Goal: Contribute content: Add original content to the website for others to see

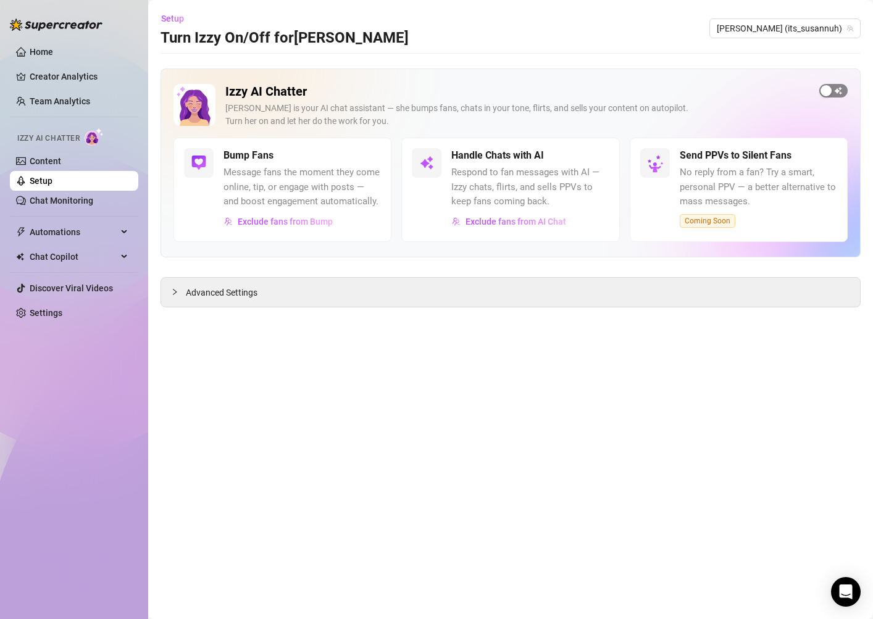
click at [840, 93] on span "button" at bounding box center [834, 91] width 28 height 14
click at [375, 157] on div "button" at bounding box center [374, 155] width 11 height 11
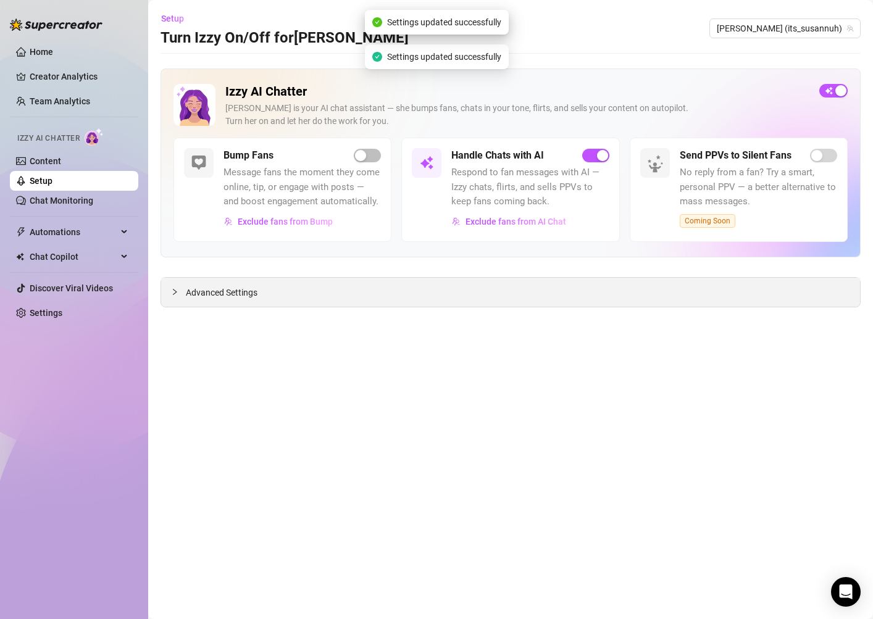
click at [251, 293] on span "Advanced Settings" at bounding box center [222, 293] width 72 height 14
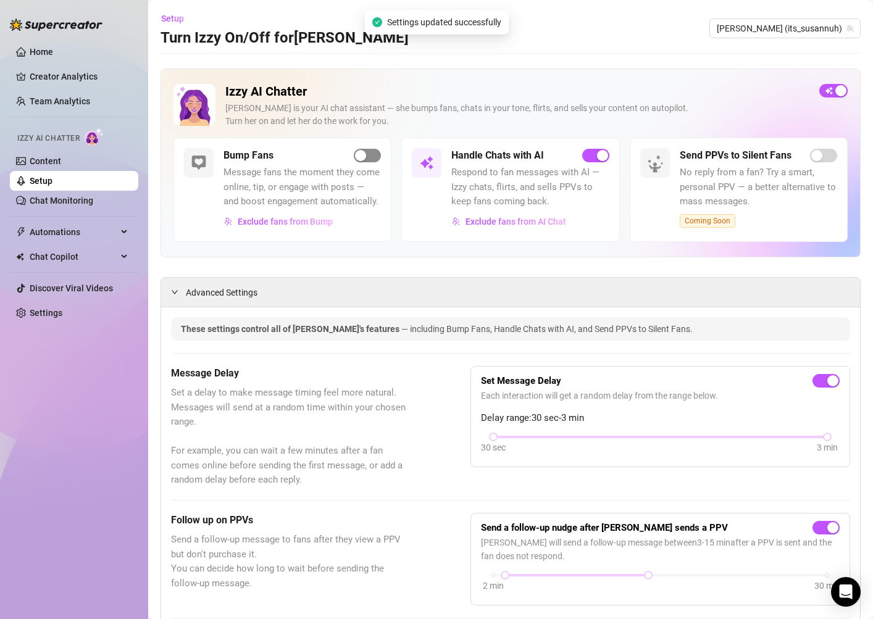
click at [363, 159] on div "button" at bounding box center [360, 155] width 11 height 11
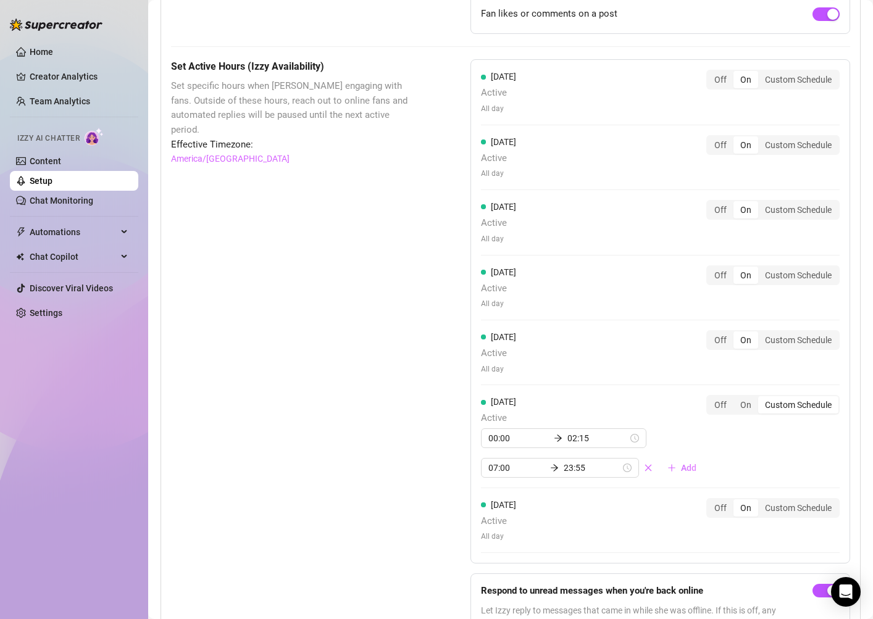
scroll to position [1043, 0]
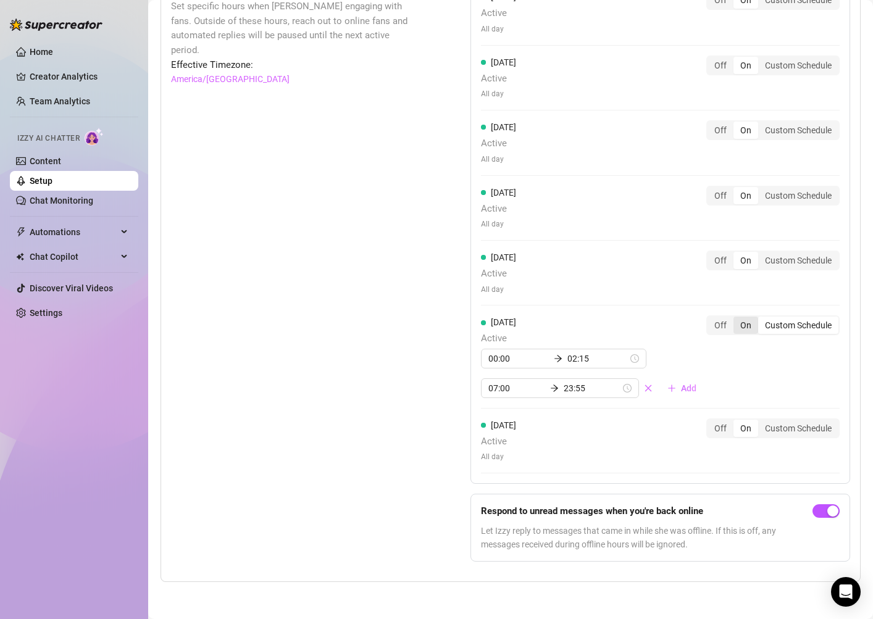
click at [752, 329] on div "On" at bounding box center [746, 325] width 25 height 17
click at [737, 319] on input "On" at bounding box center [737, 319] width 0 height 0
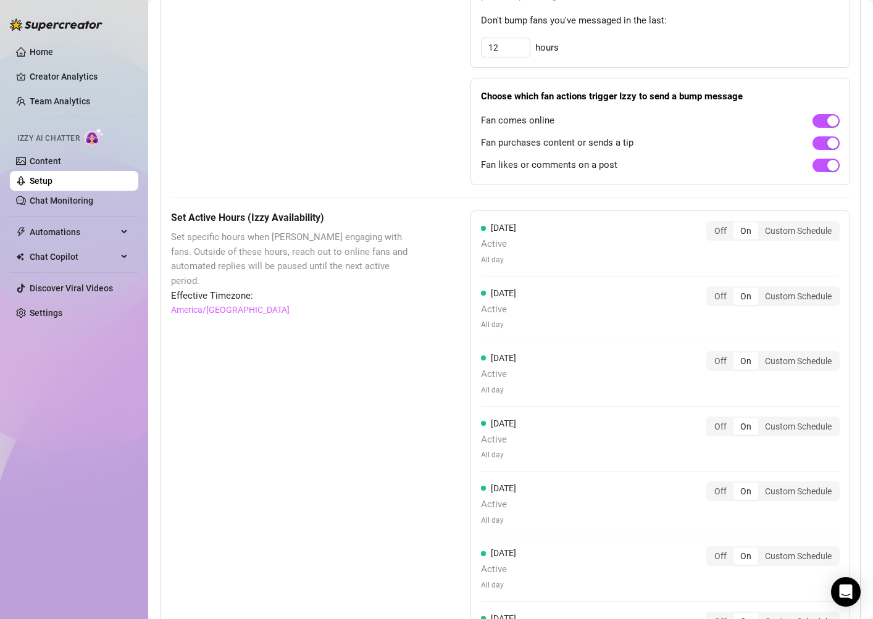
scroll to position [802, 0]
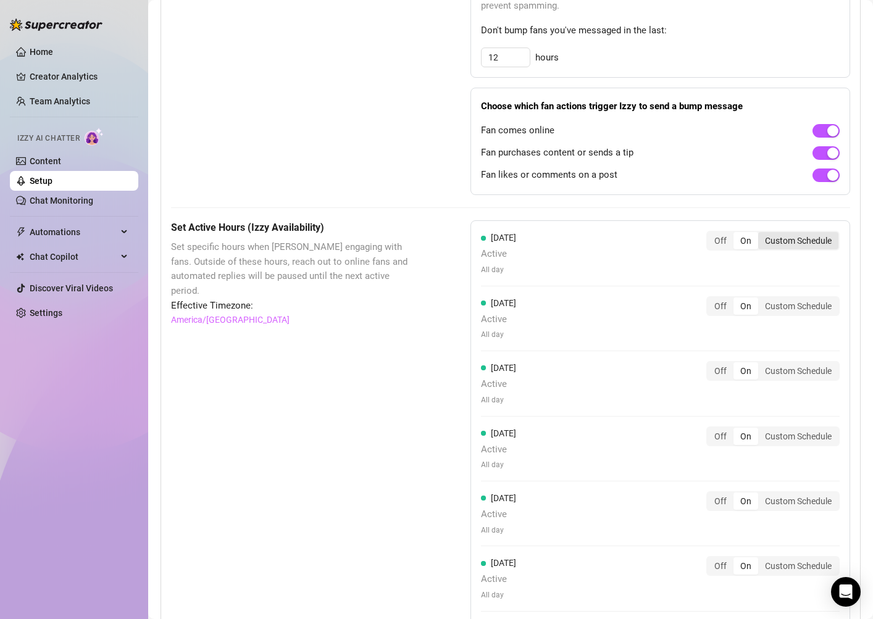
click at [777, 243] on div "Custom Schedule" at bounding box center [798, 240] width 80 height 17
click at [761, 234] on input "Custom Schedule" at bounding box center [761, 234] width 0 height 0
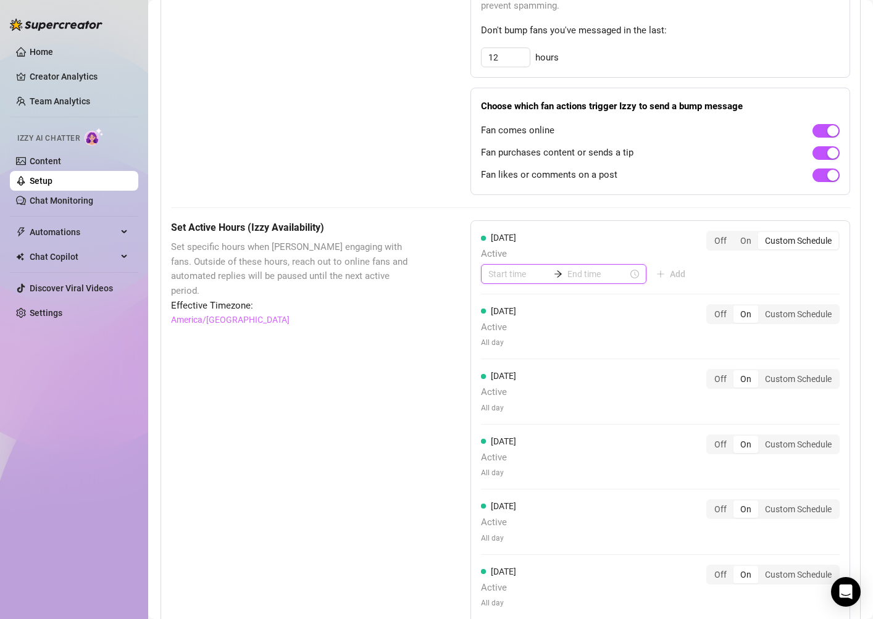
click at [516, 275] on input at bounding box center [519, 274] width 61 height 14
click at [500, 389] on div "07" at bounding box center [499, 387] width 30 height 17
type input "07:00"
click at [534, 307] on div "00" at bounding box center [534, 306] width 30 height 17
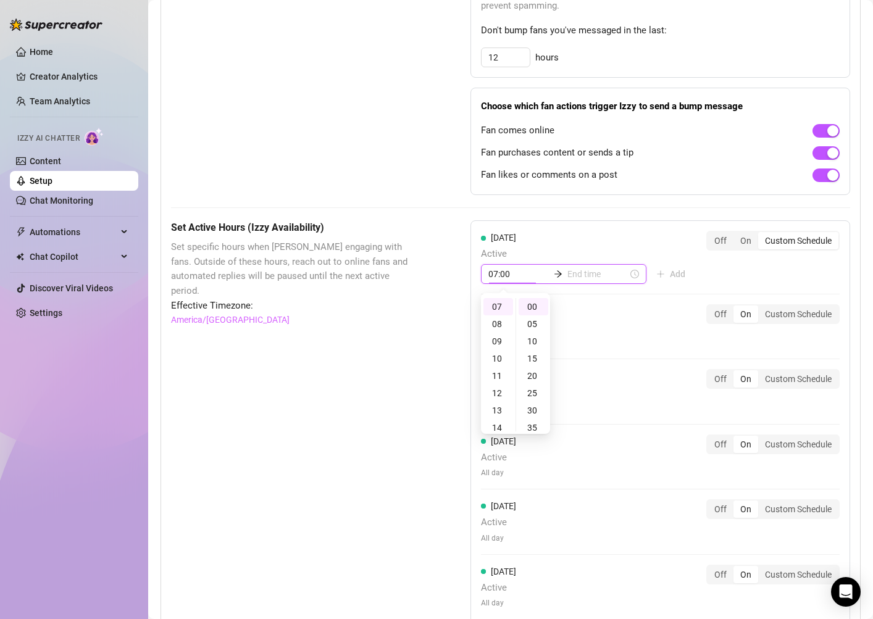
click at [569, 271] on input at bounding box center [598, 274] width 61 height 14
type input "07:00"
type input "11:00"
click at [533, 305] on div "23" at bounding box center [533, 306] width 30 height 17
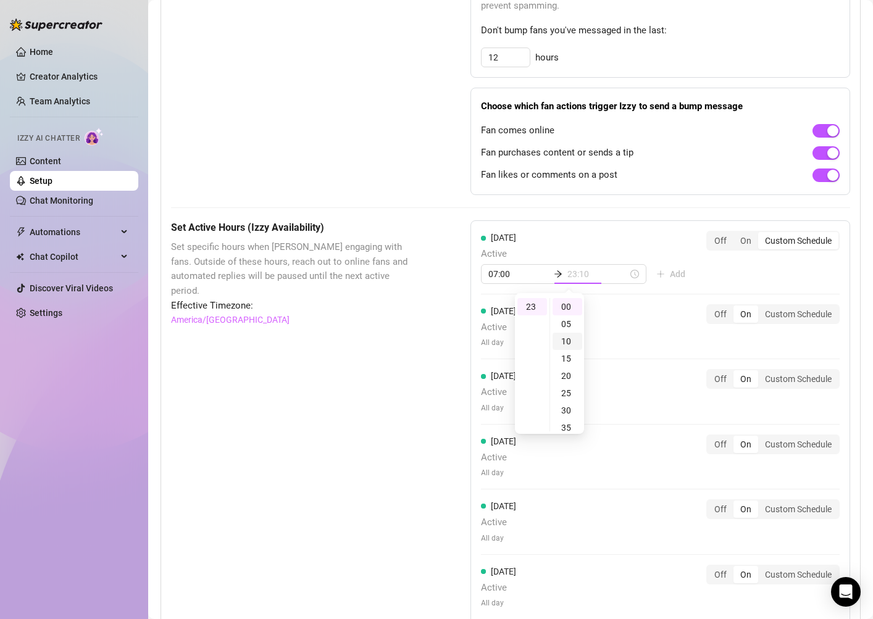
scroll to position [190, 0]
type input "23:55"
click at [569, 305] on div "55" at bounding box center [568, 306] width 30 height 17
click at [663, 240] on div "[DATE] Active 07:00 23:55 Add Off On Custom Schedule" at bounding box center [660, 257] width 359 height 53
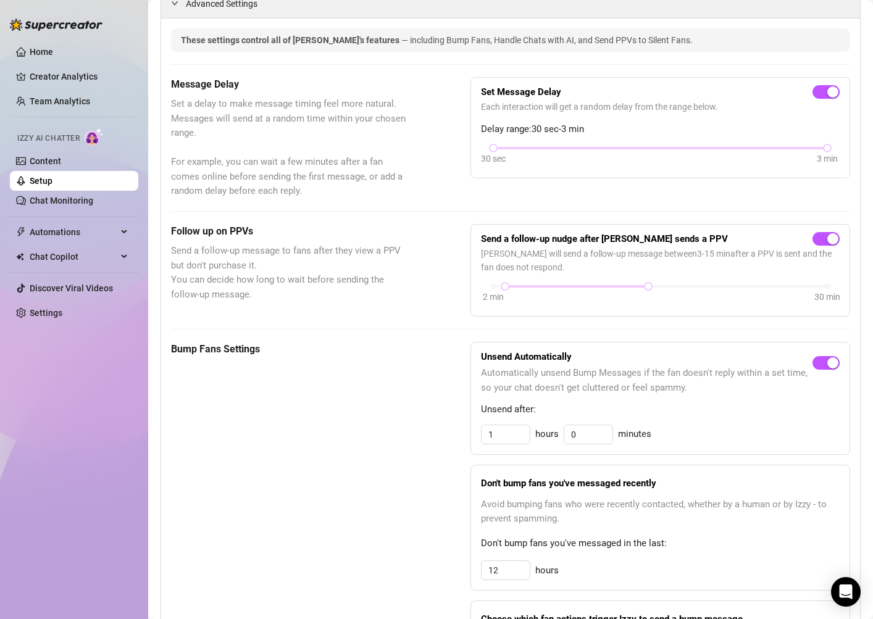
scroll to position [271, 0]
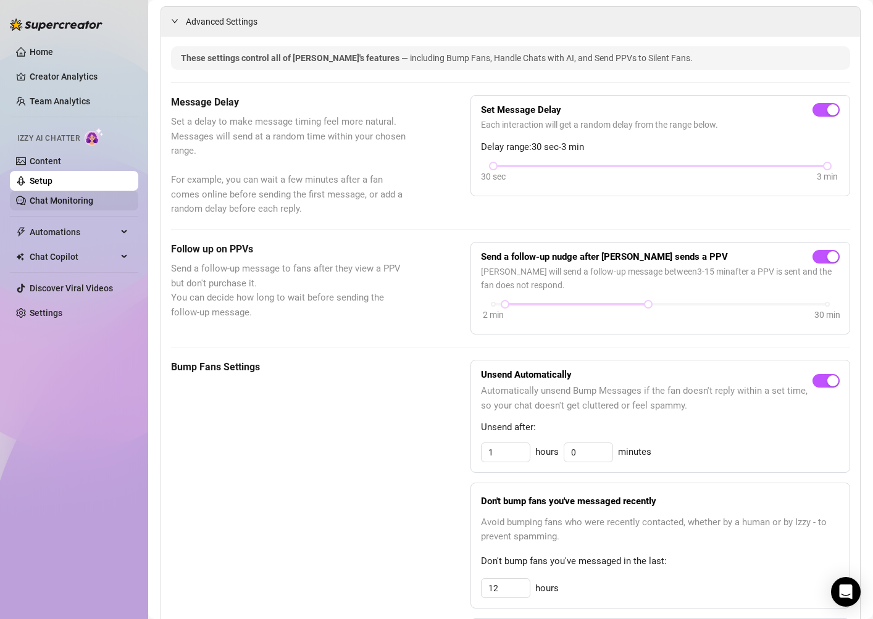
click at [93, 203] on link "Chat Monitoring" at bounding box center [62, 201] width 64 height 10
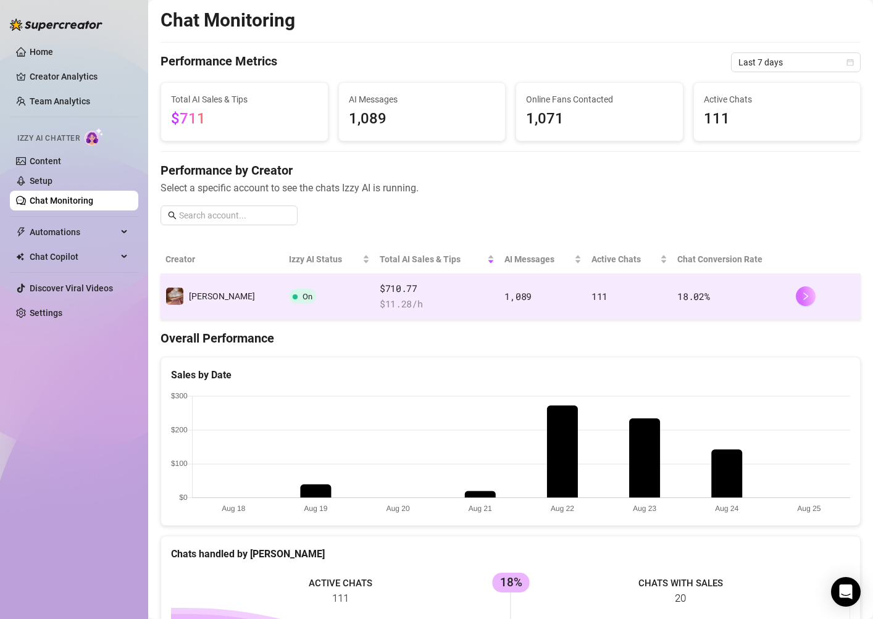
click at [797, 299] on button "button" at bounding box center [806, 297] width 20 height 20
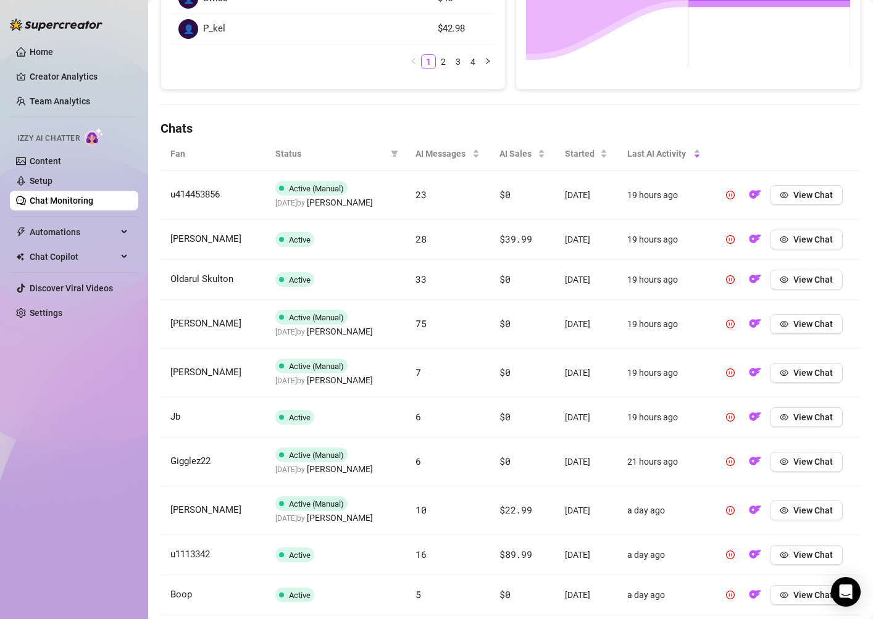
scroll to position [366, 0]
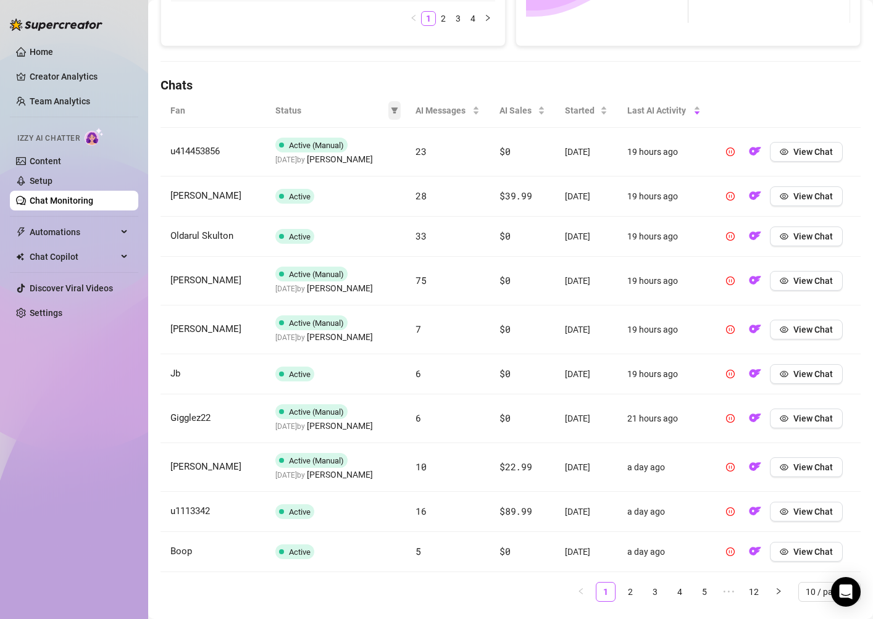
click at [398, 113] on span at bounding box center [394, 110] width 12 height 19
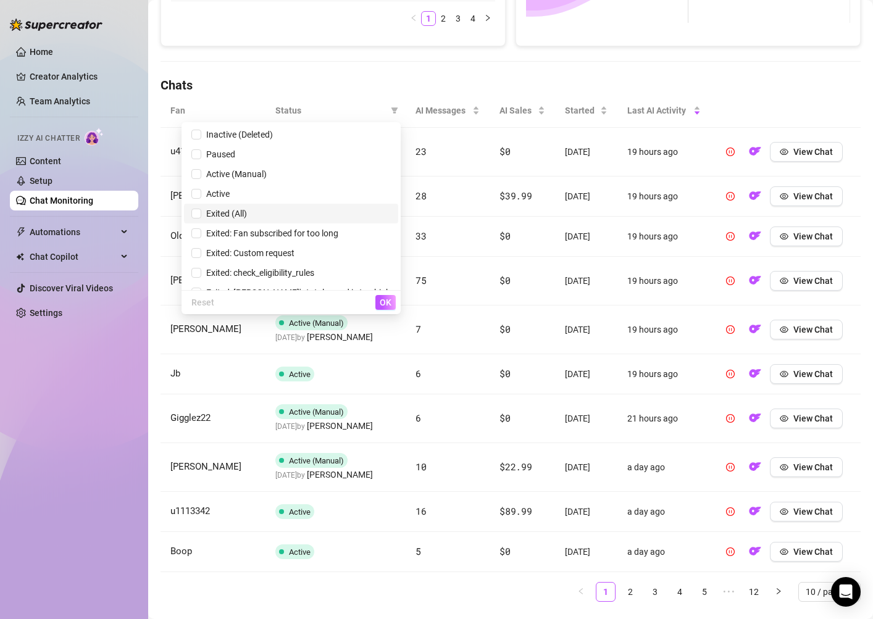
click at [247, 212] on span "Exited (All)" at bounding box center [224, 214] width 46 height 10
checkbox input "true"
click at [388, 303] on span "OK" at bounding box center [386, 303] width 12 height 10
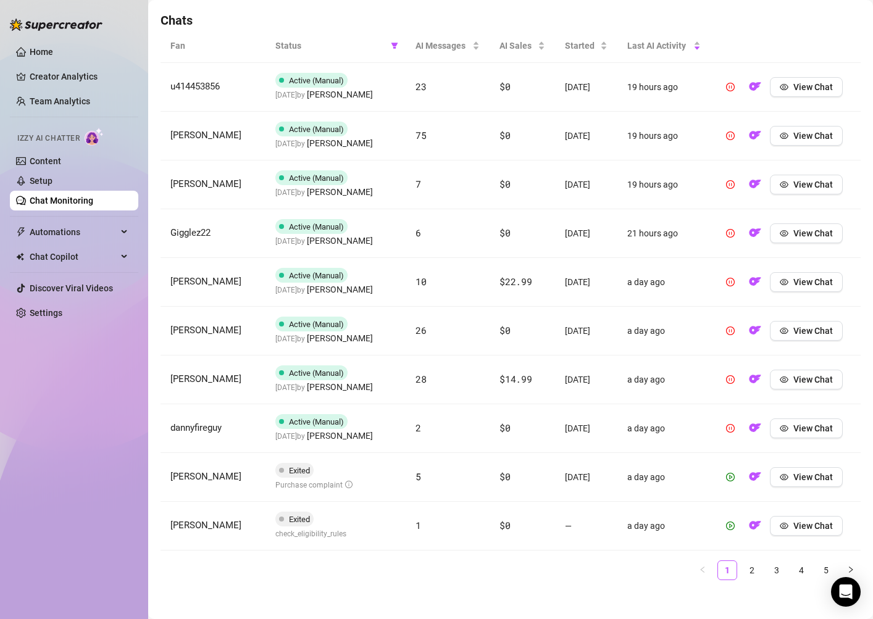
scroll to position [439, 0]
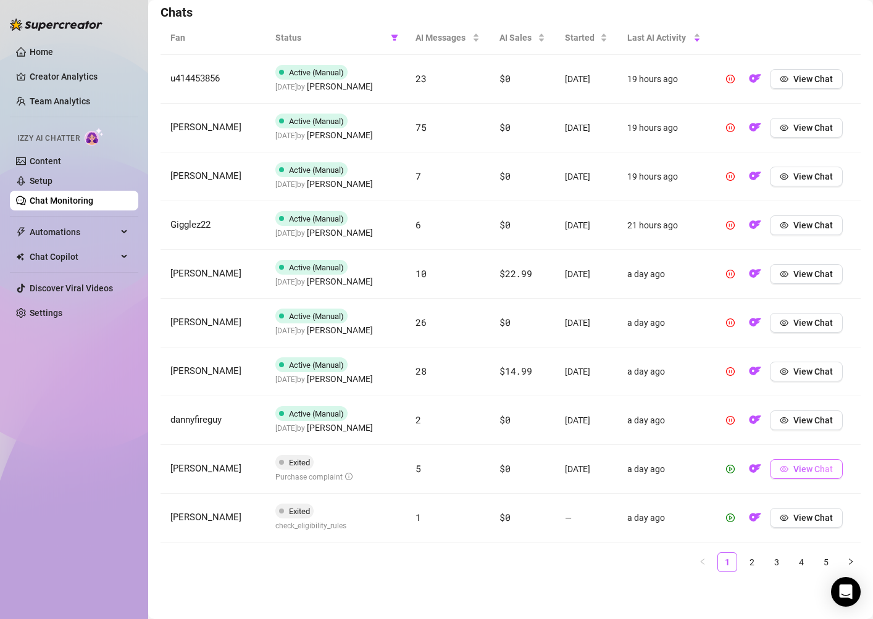
click at [796, 472] on button "View Chat" at bounding box center [806, 469] width 73 height 20
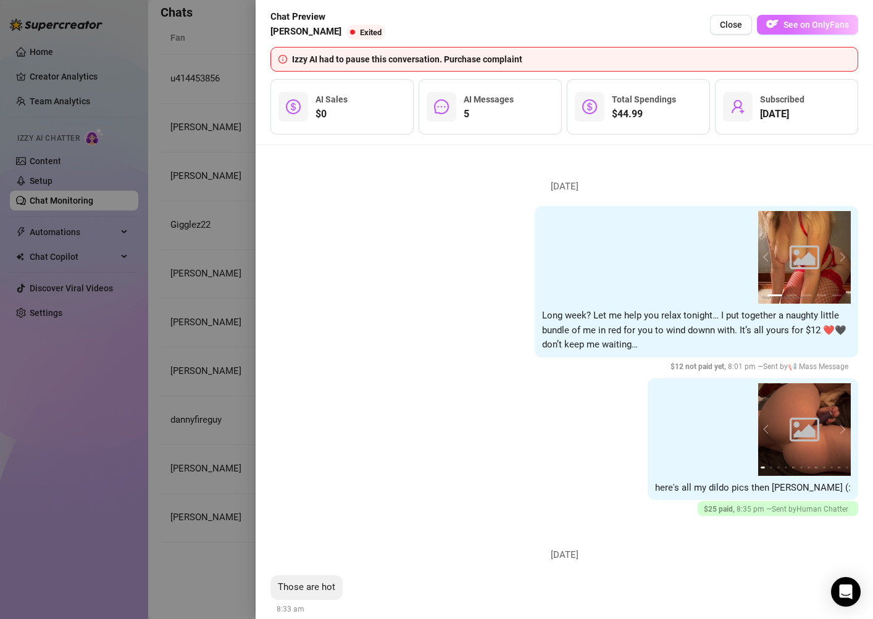
click at [802, 27] on span "See on OnlyFans" at bounding box center [816, 25] width 65 height 10
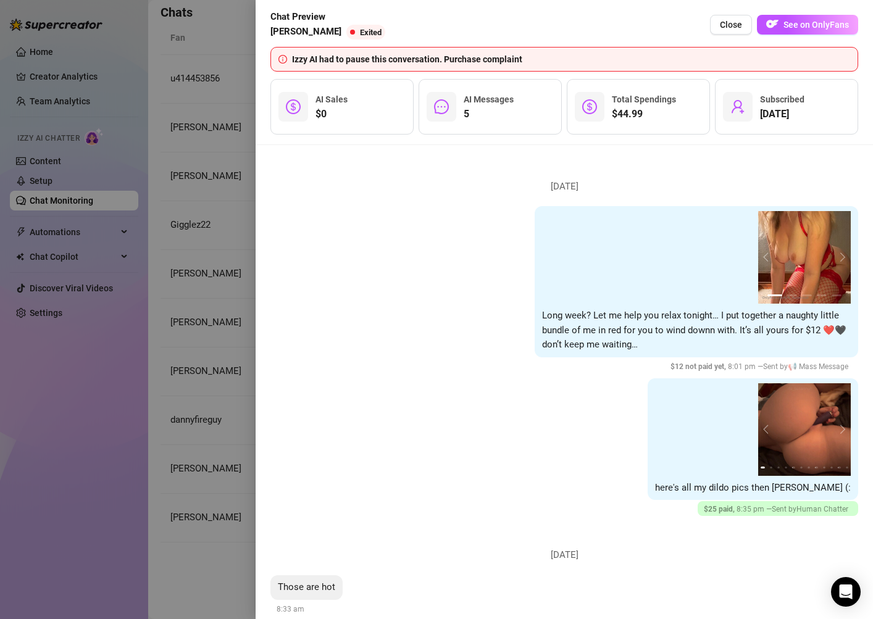
click at [227, 435] on div at bounding box center [436, 309] width 873 height 619
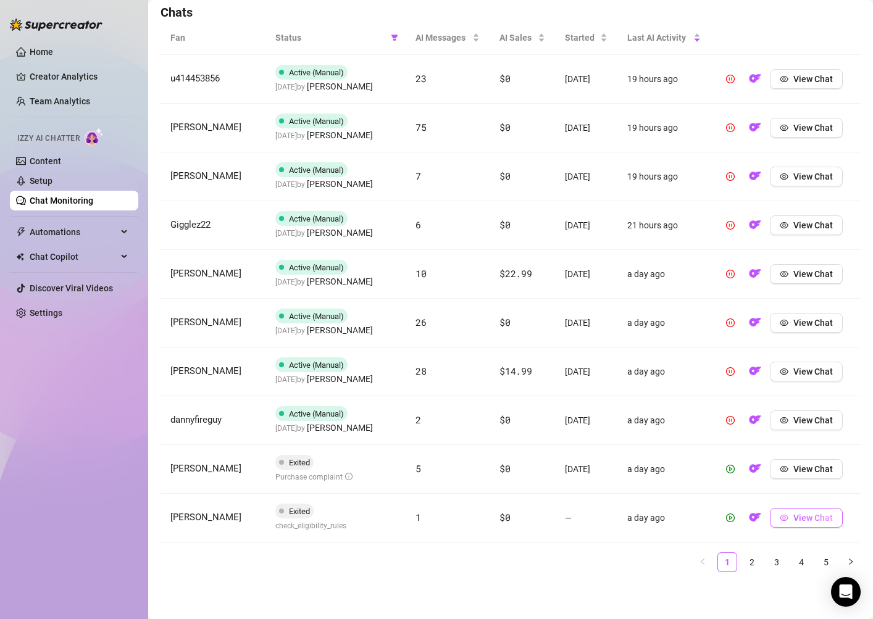
click at [832, 517] on span "View Chat" at bounding box center [814, 518] width 40 height 10
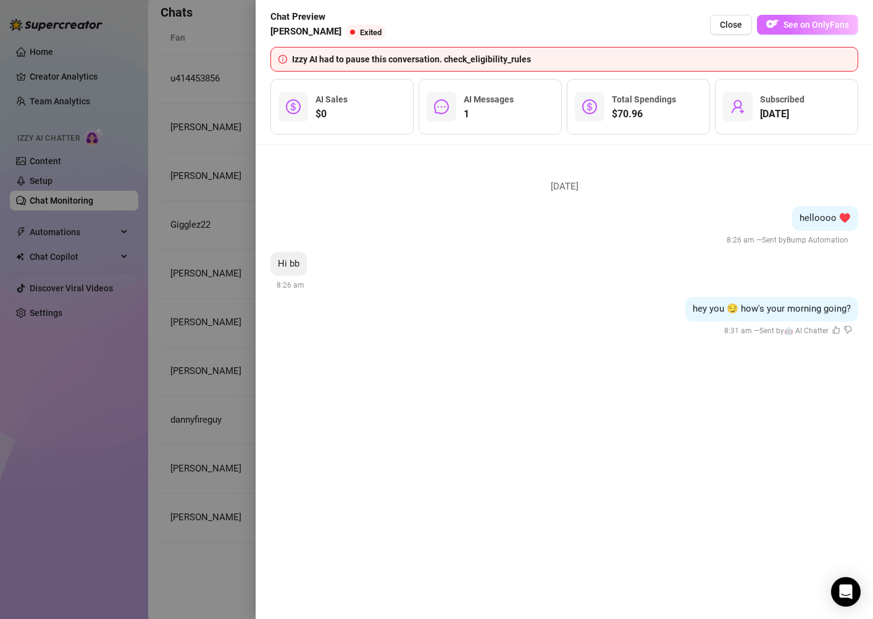
click at [817, 33] on button "See on OnlyFans" at bounding box center [807, 25] width 101 height 20
click at [209, 463] on div at bounding box center [436, 309] width 873 height 619
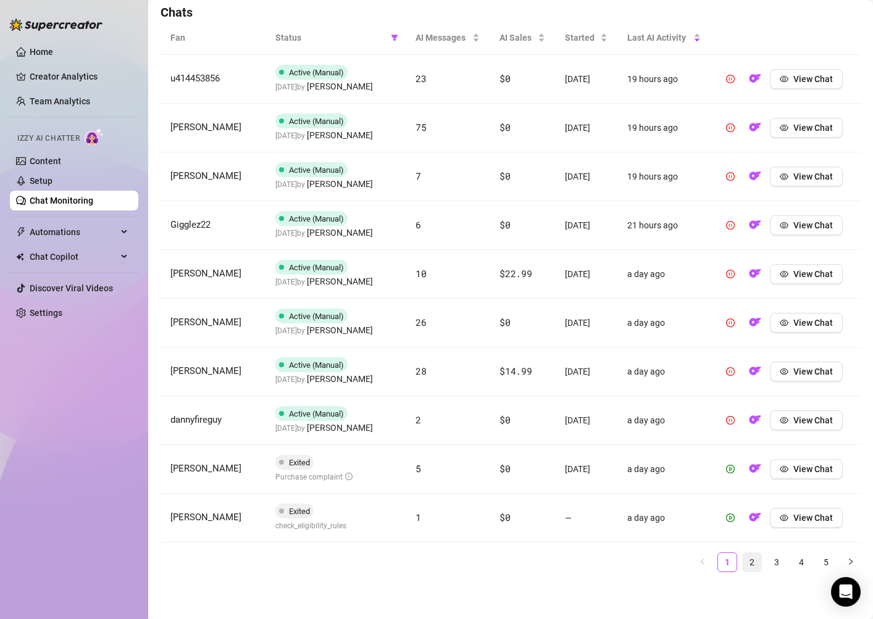
click at [750, 560] on link "2" at bounding box center [752, 562] width 19 height 19
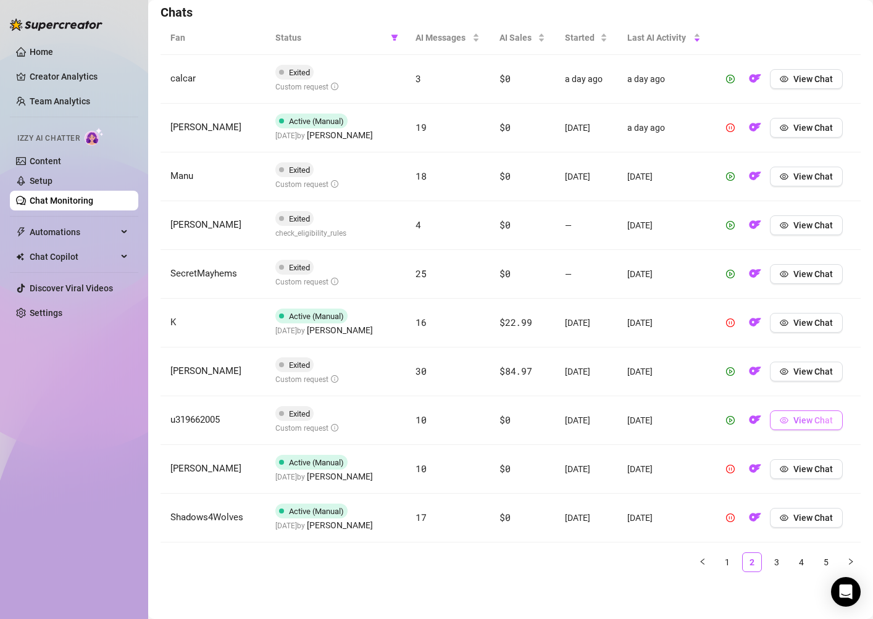
click at [804, 419] on span "View Chat" at bounding box center [814, 421] width 40 height 10
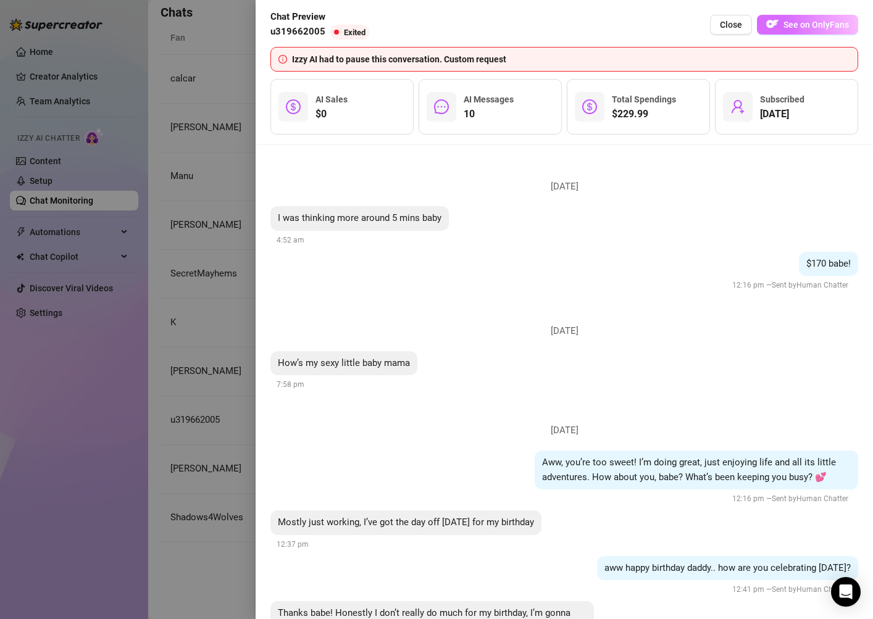
click at [818, 27] on span "See on OnlyFans" at bounding box center [816, 25] width 65 height 10
click at [206, 369] on div at bounding box center [436, 309] width 873 height 619
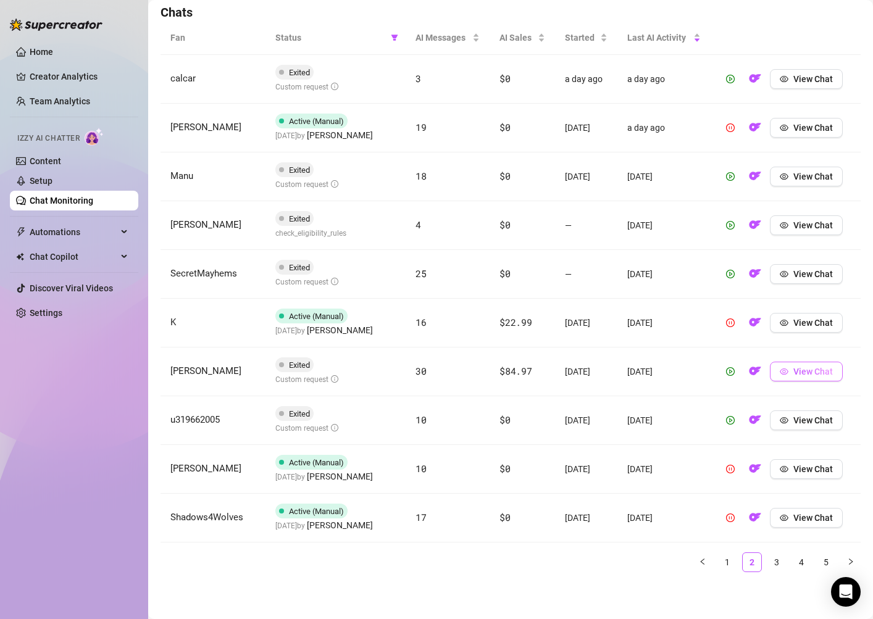
click at [794, 374] on button "View Chat" at bounding box center [806, 372] width 73 height 20
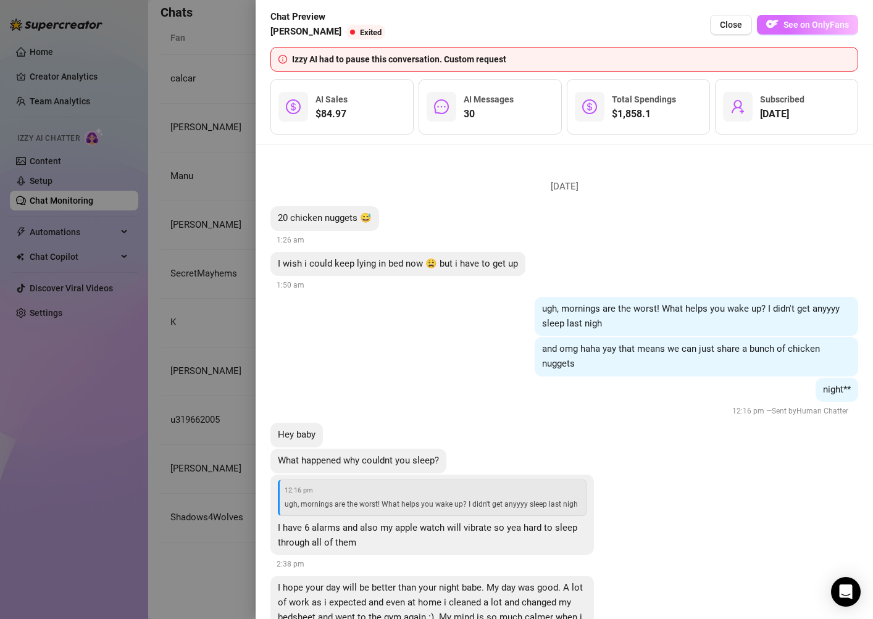
click at [817, 28] on span "See on OnlyFans" at bounding box center [816, 25] width 65 height 10
click at [169, 191] on div at bounding box center [436, 309] width 873 height 619
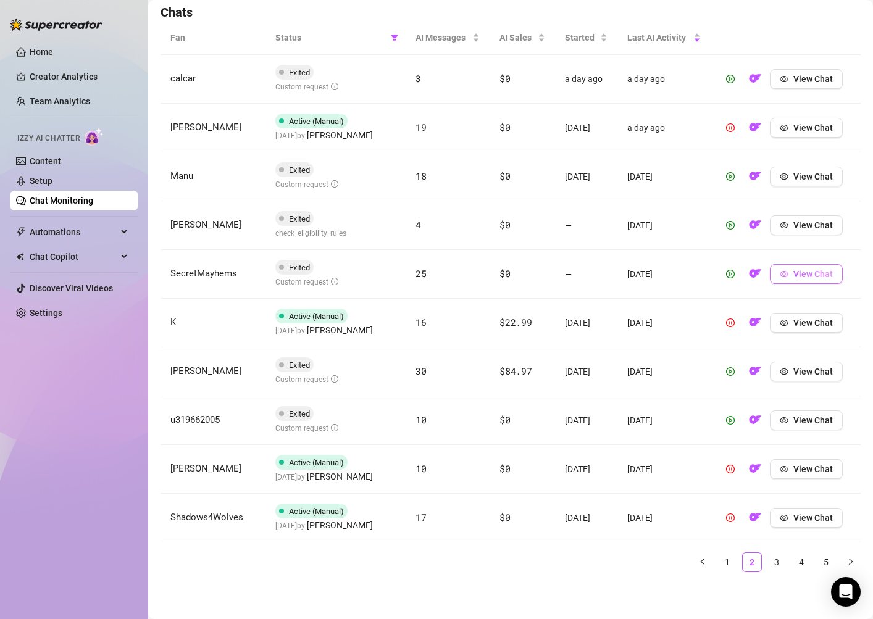
click at [812, 273] on span "View Chat" at bounding box center [814, 274] width 40 height 10
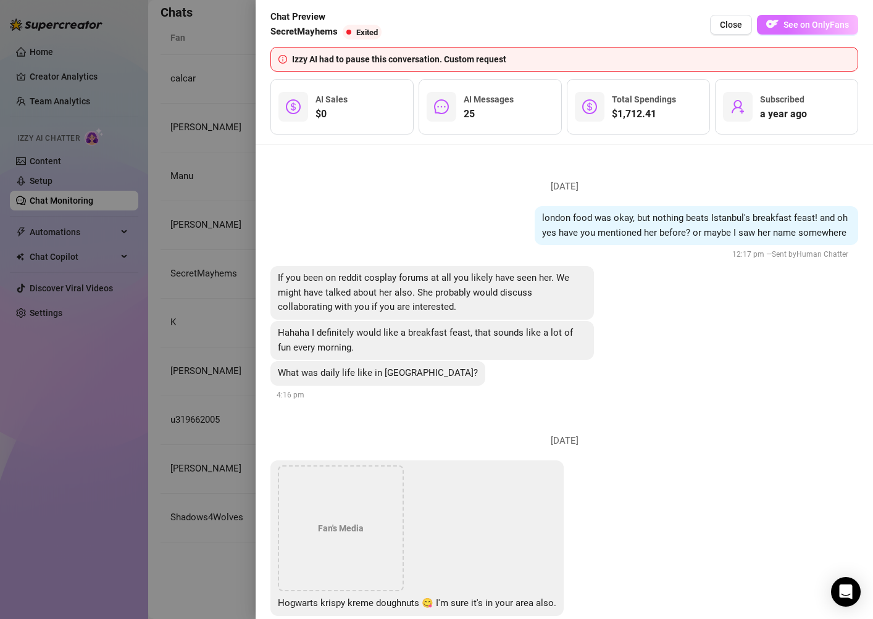
click at [813, 33] on button "See on OnlyFans" at bounding box center [807, 25] width 101 height 20
click at [215, 191] on div at bounding box center [436, 309] width 873 height 619
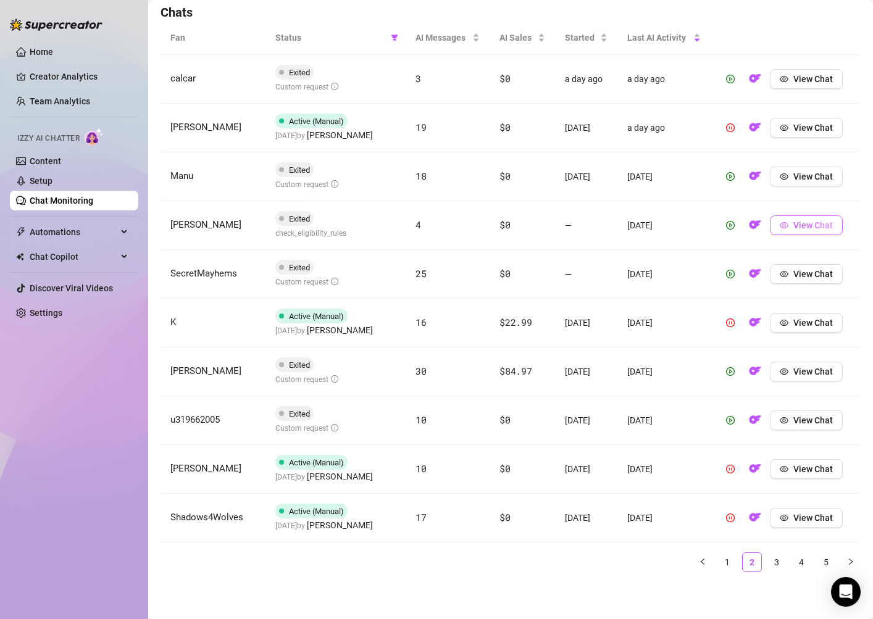
click at [810, 230] on button "View Chat" at bounding box center [806, 226] width 73 height 20
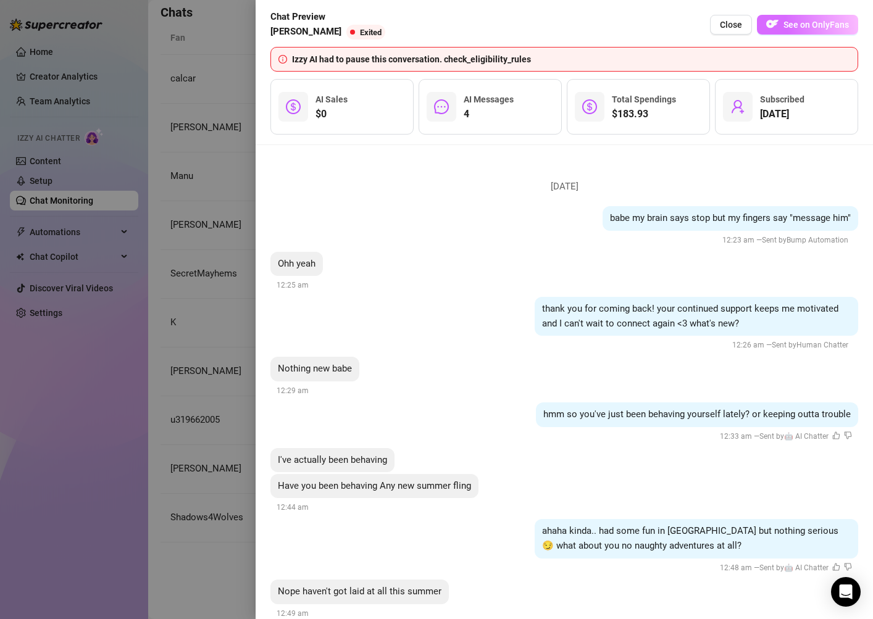
click at [807, 34] on button "See on OnlyFans" at bounding box center [807, 25] width 101 height 20
click at [192, 188] on div at bounding box center [436, 309] width 873 height 619
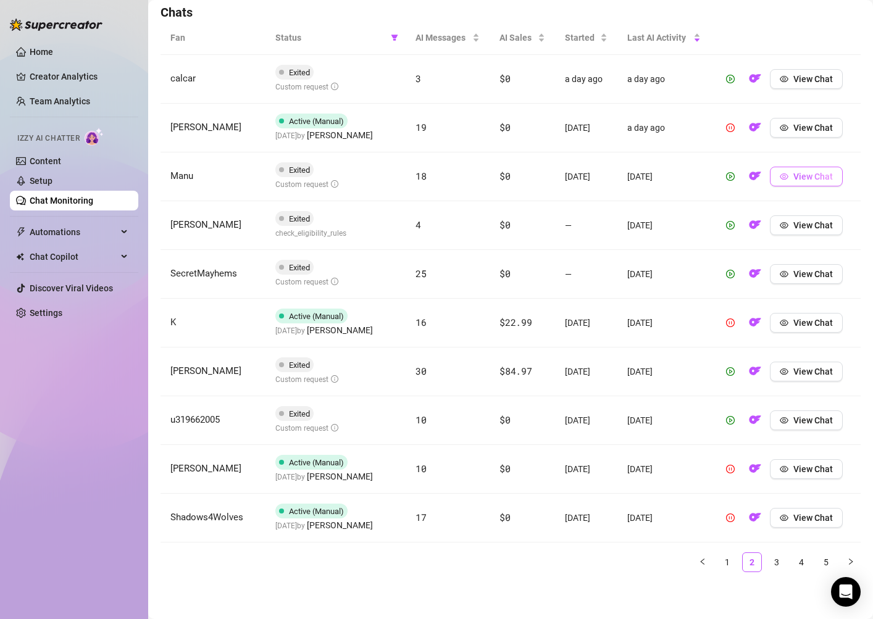
click at [802, 183] on button "View Chat" at bounding box center [806, 177] width 73 height 20
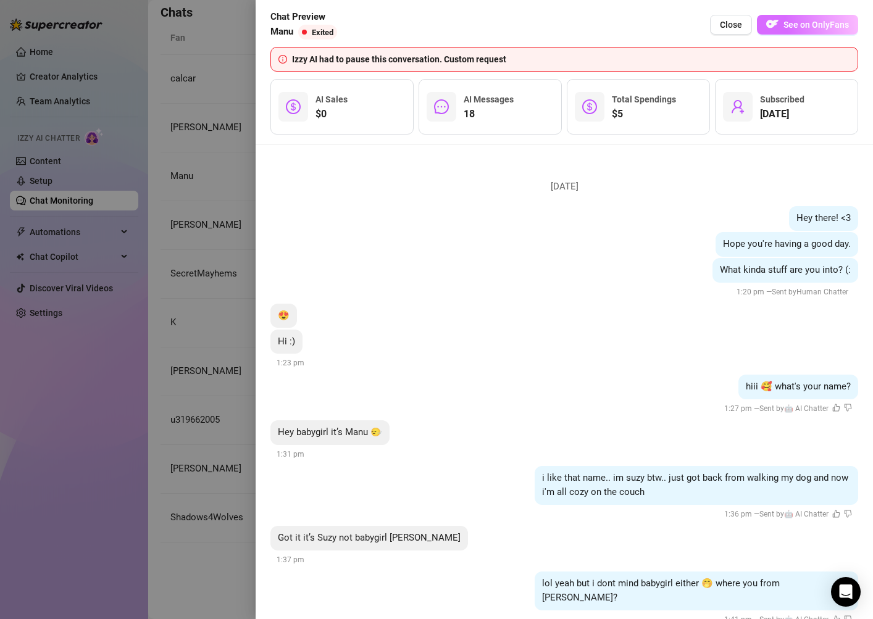
click at [796, 27] on span "See on OnlyFans" at bounding box center [816, 25] width 65 height 10
click at [221, 151] on div at bounding box center [436, 309] width 873 height 619
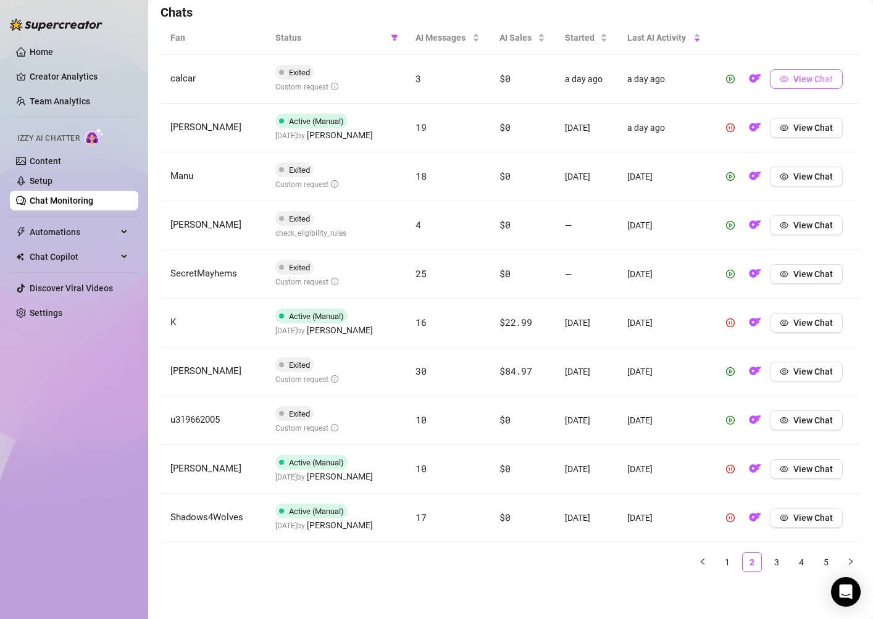
click at [797, 88] on button "View Chat" at bounding box center [806, 79] width 73 height 20
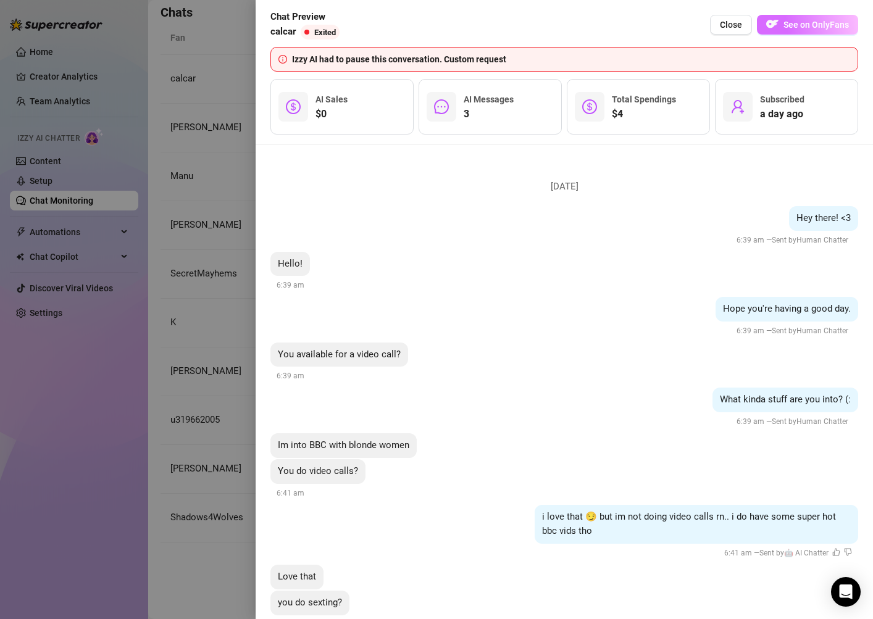
click at [815, 27] on span "See on OnlyFans" at bounding box center [816, 25] width 65 height 10
click at [188, 207] on div at bounding box center [436, 309] width 873 height 619
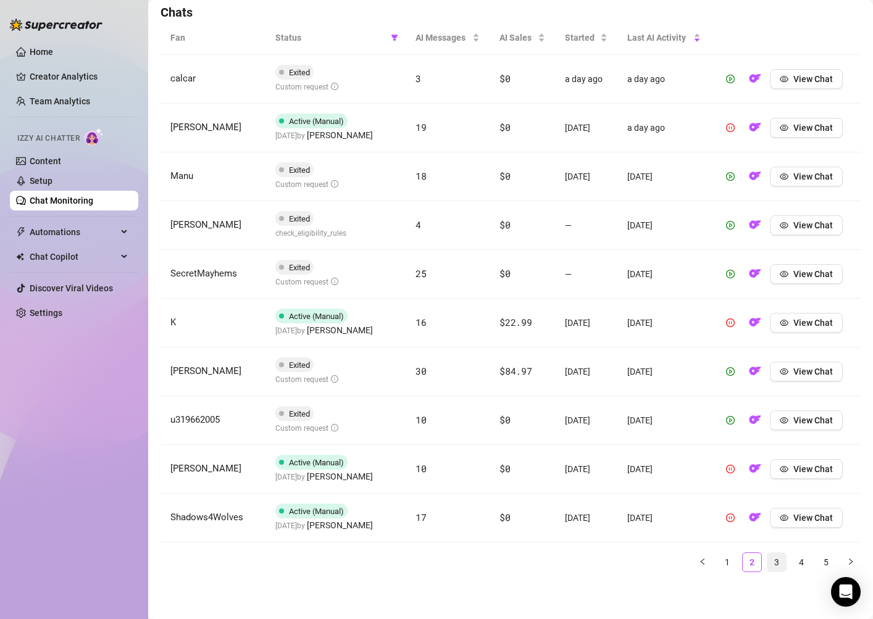
click at [778, 560] on link "3" at bounding box center [777, 562] width 19 height 19
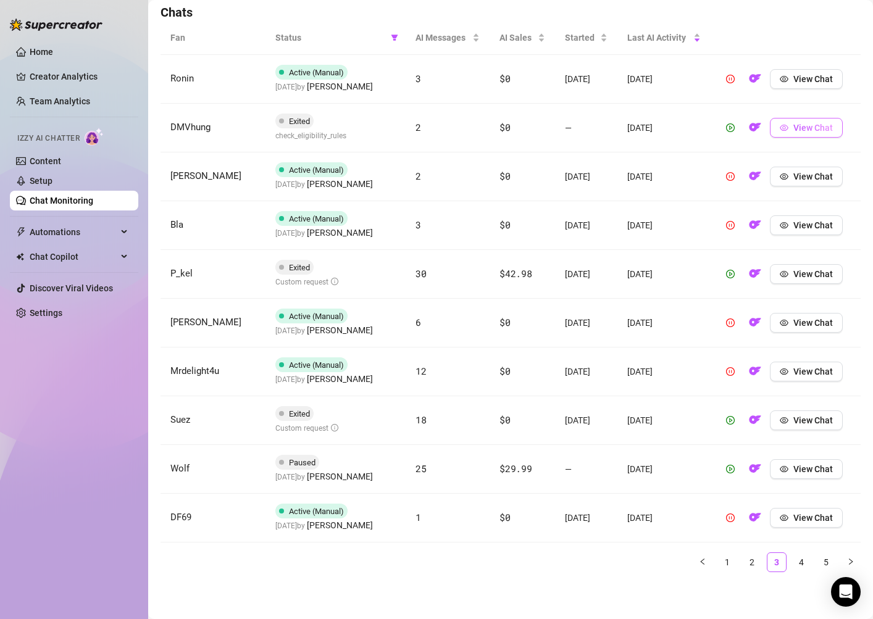
click at [802, 132] on span "View Chat" at bounding box center [814, 128] width 40 height 10
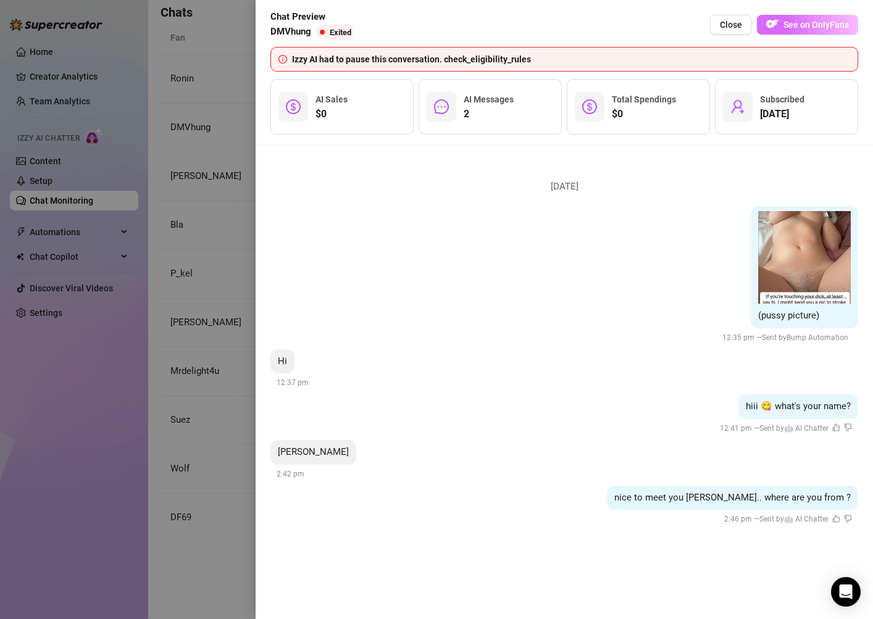
click at [815, 25] on span "See on OnlyFans" at bounding box center [816, 25] width 65 height 10
click at [215, 252] on div at bounding box center [436, 309] width 873 height 619
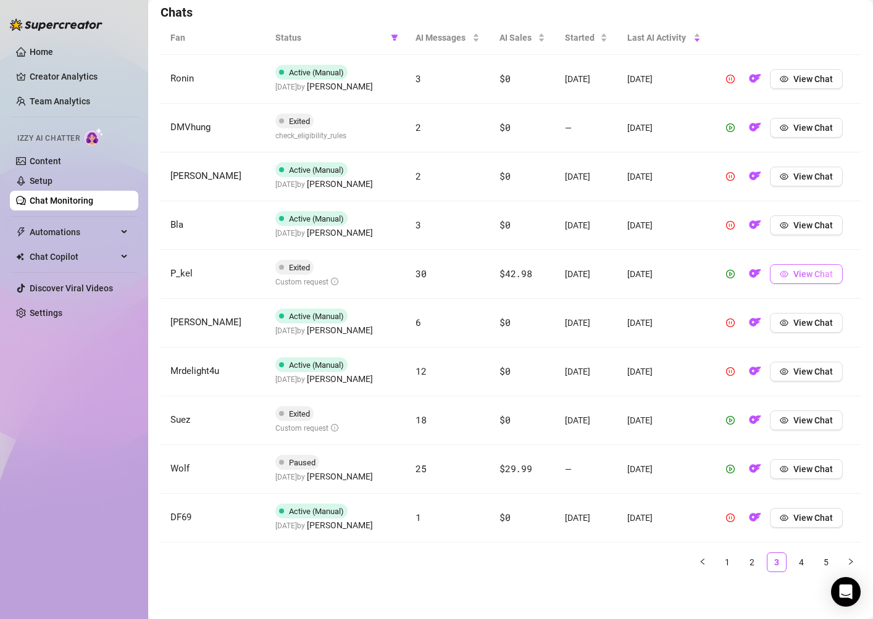
click at [800, 274] on span "View Chat" at bounding box center [814, 274] width 40 height 10
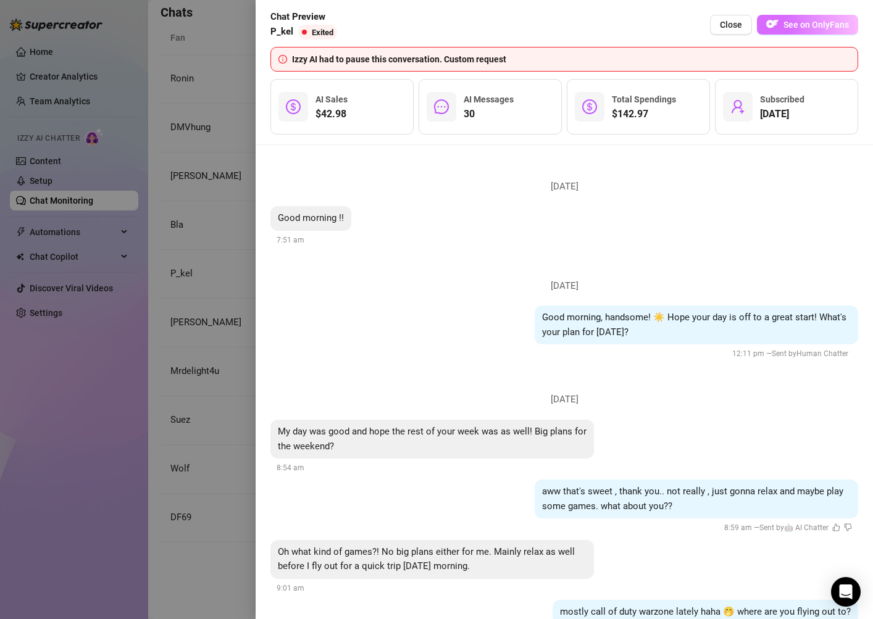
click at [829, 28] on span "See on OnlyFans" at bounding box center [816, 25] width 65 height 10
click at [185, 190] on div at bounding box center [436, 309] width 873 height 619
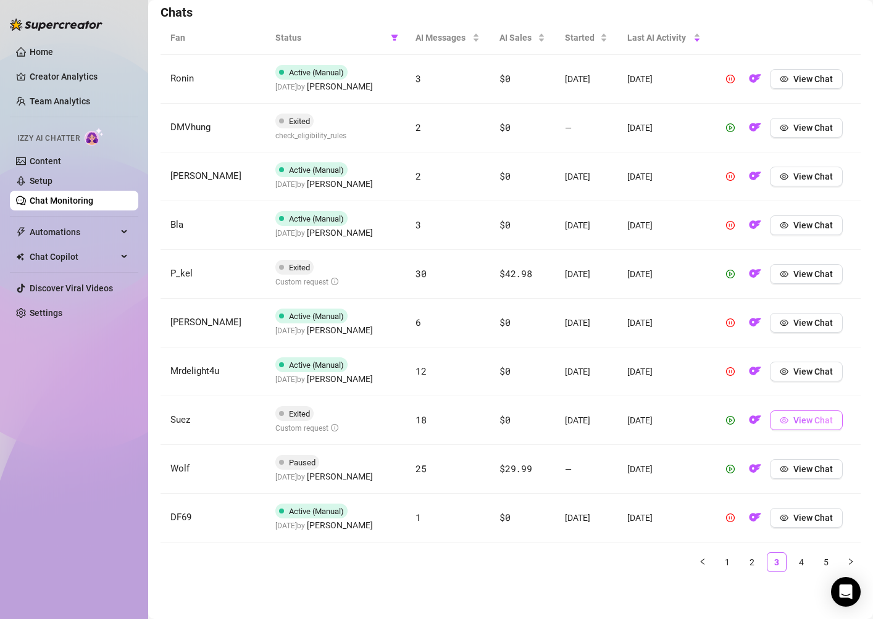
click at [818, 424] on span "View Chat" at bounding box center [814, 421] width 40 height 10
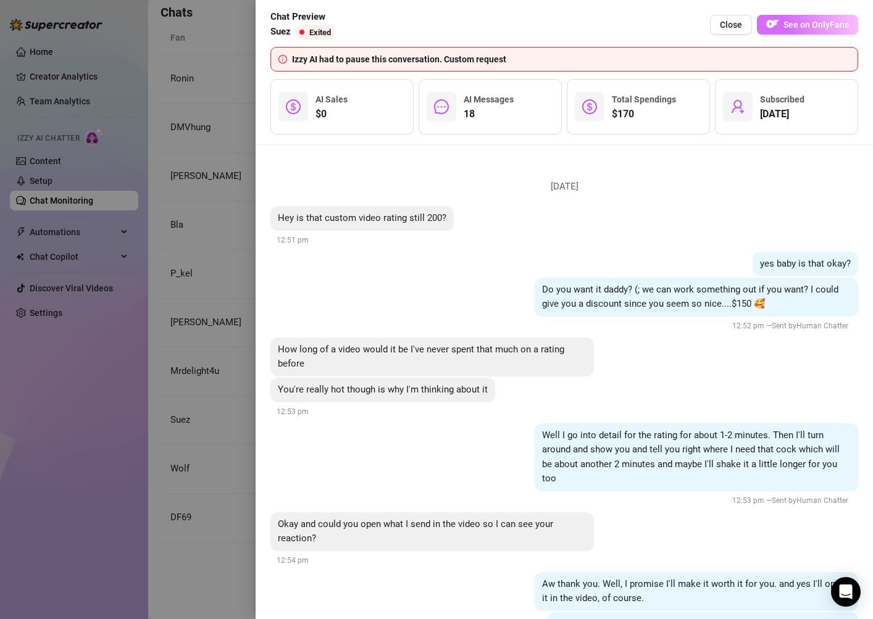
click at [824, 20] on span "See on OnlyFans" at bounding box center [816, 25] width 65 height 10
click at [194, 164] on div at bounding box center [436, 309] width 873 height 619
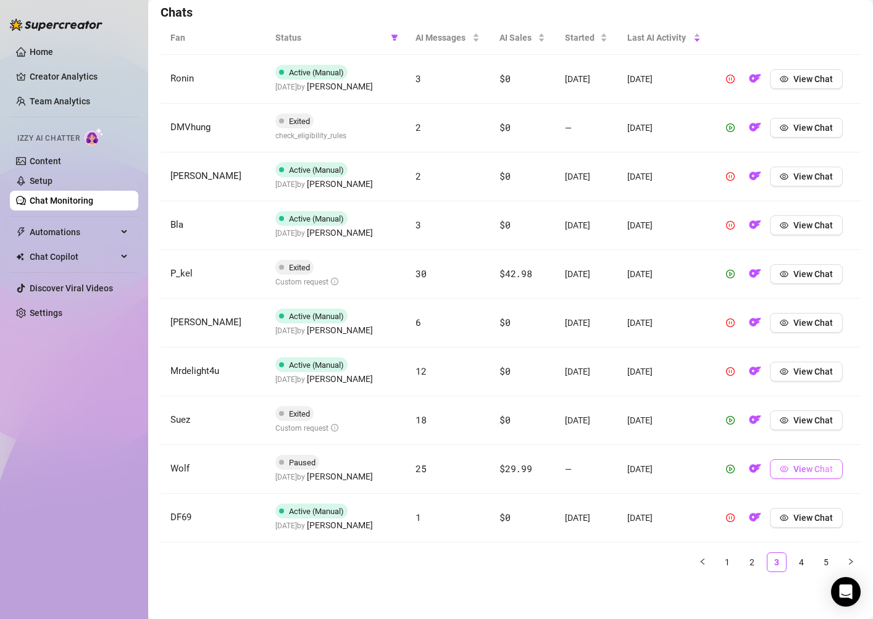
click at [800, 468] on span "View Chat" at bounding box center [814, 469] width 40 height 10
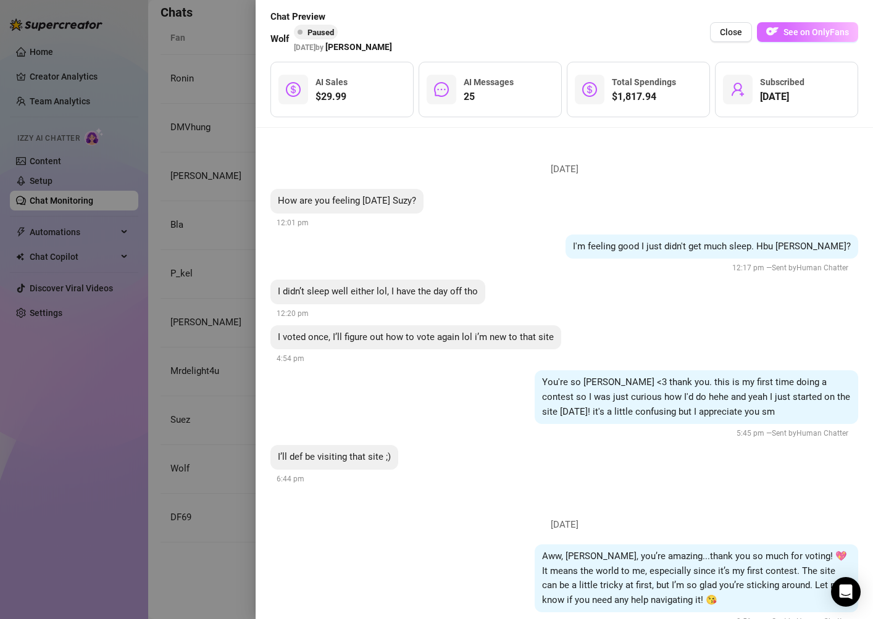
click at [816, 33] on span "See on OnlyFans" at bounding box center [816, 32] width 65 height 10
click at [208, 196] on div at bounding box center [436, 309] width 873 height 619
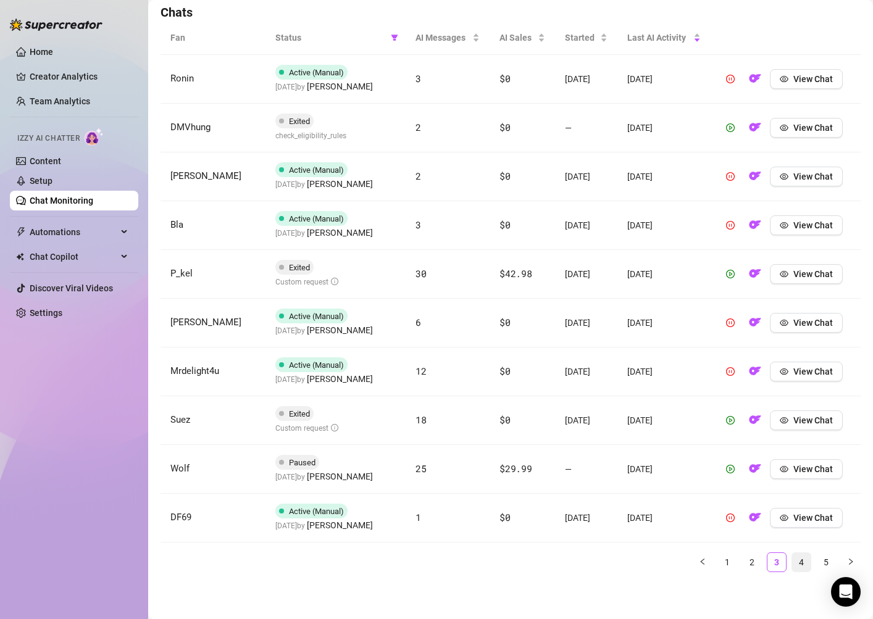
click at [806, 563] on link "4" at bounding box center [801, 562] width 19 height 19
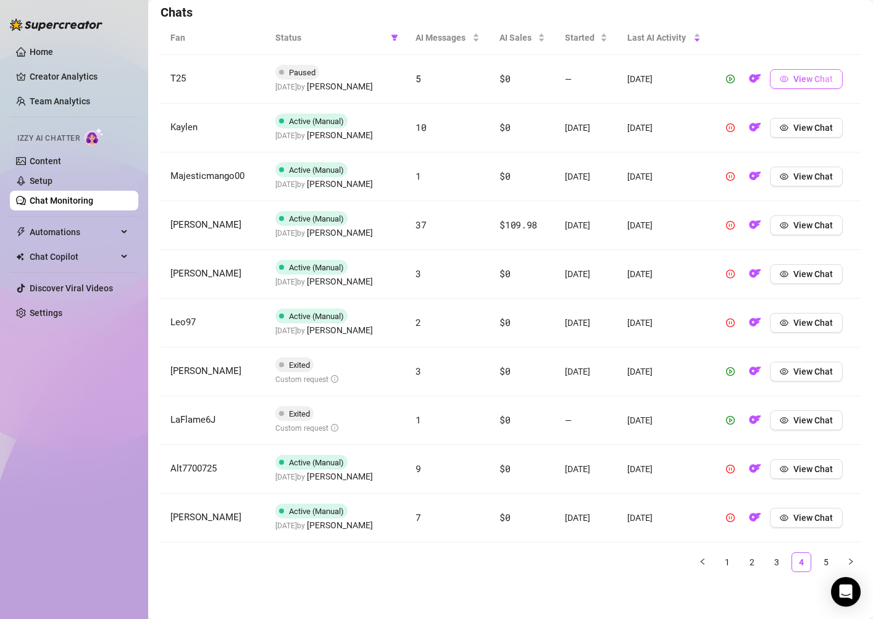
click at [816, 73] on button "View Chat" at bounding box center [806, 79] width 73 height 20
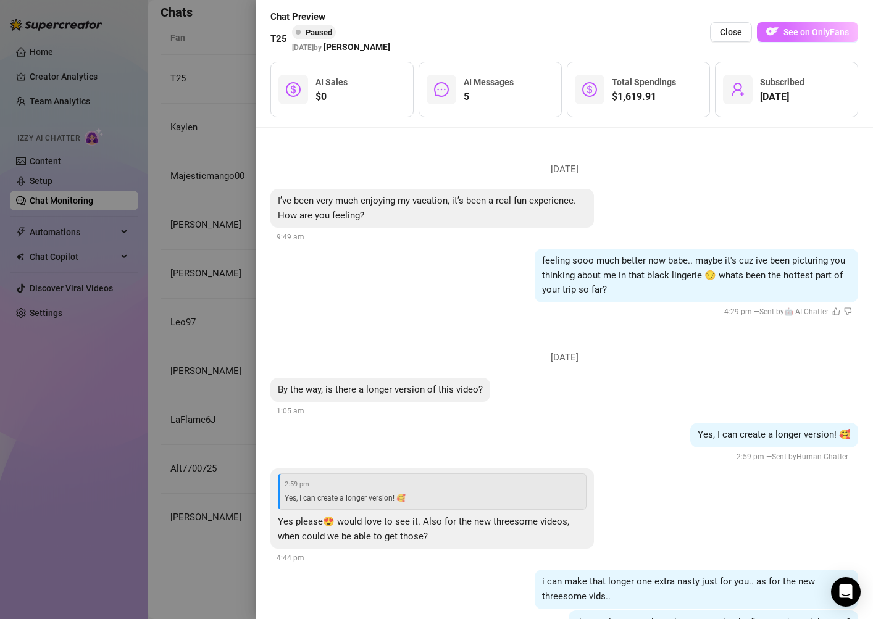
click at [820, 36] on span "See on OnlyFans" at bounding box center [816, 32] width 65 height 10
click at [238, 192] on div at bounding box center [436, 309] width 873 height 619
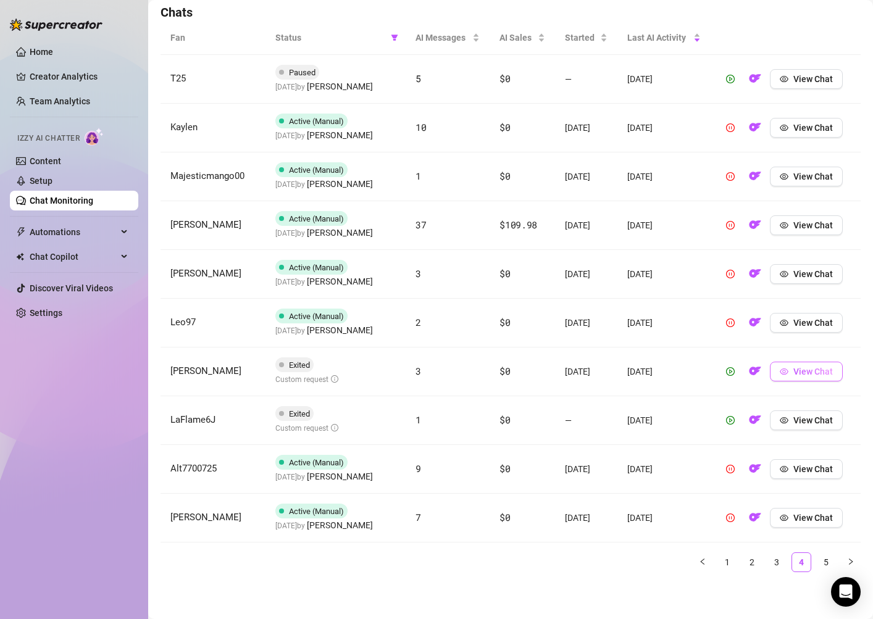
click at [804, 371] on span "View Chat" at bounding box center [814, 372] width 40 height 10
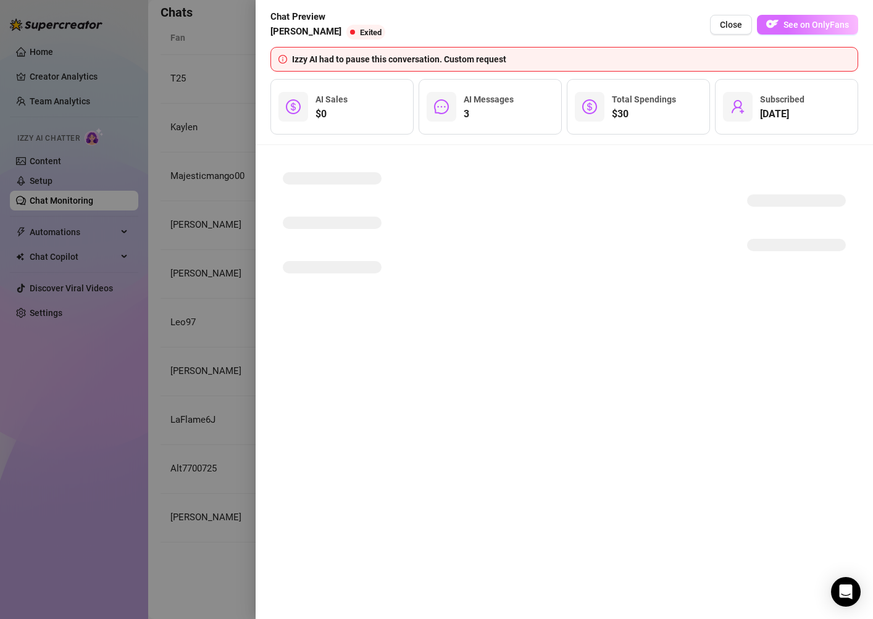
click at [814, 20] on span "See on OnlyFans" at bounding box center [816, 25] width 65 height 10
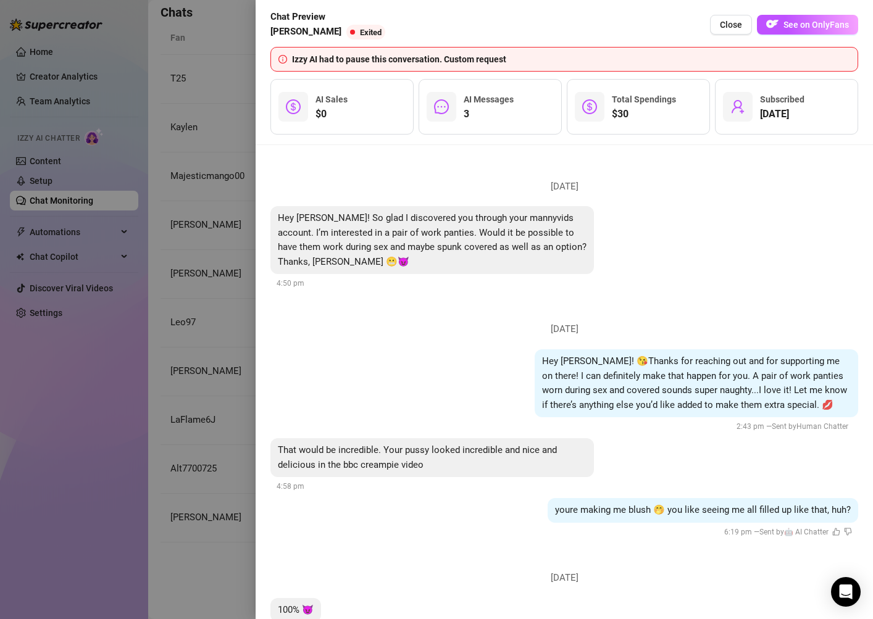
click at [211, 180] on div at bounding box center [436, 309] width 873 height 619
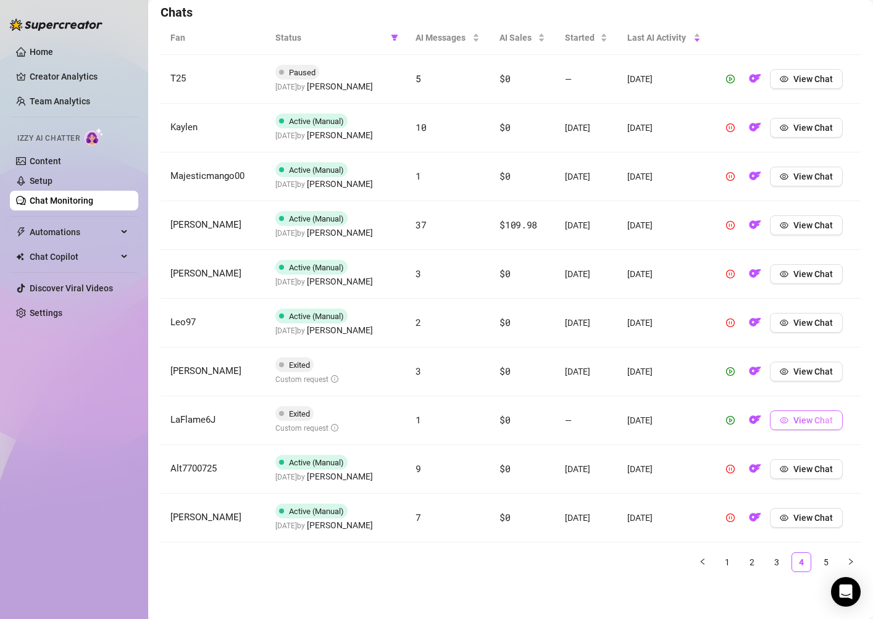
click at [824, 419] on span "View Chat" at bounding box center [814, 421] width 40 height 10
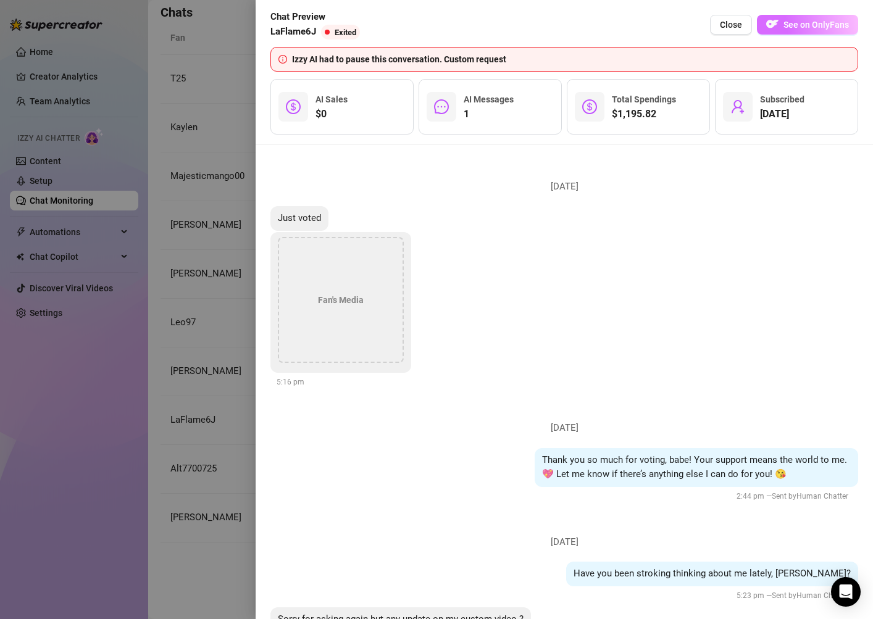
click at [810, 26] on span "See on OnlyFans" at bounding box center [816, 25] width 65 height 10
click at [185, 193] on div at bounding box center [436, 309] width 873 height 619
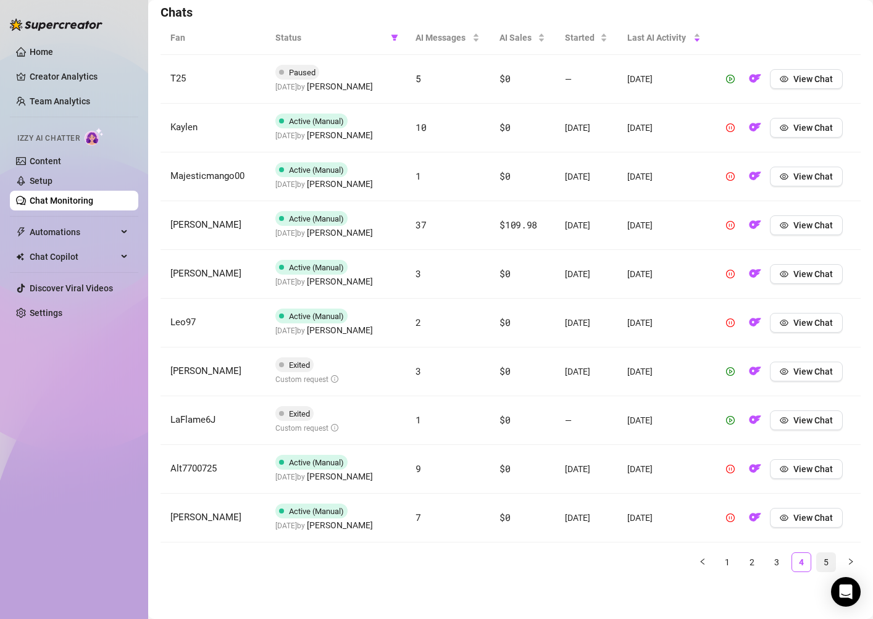
click at [826, 563] on link "5" at bounding box center [826, 562] width 19 height 19
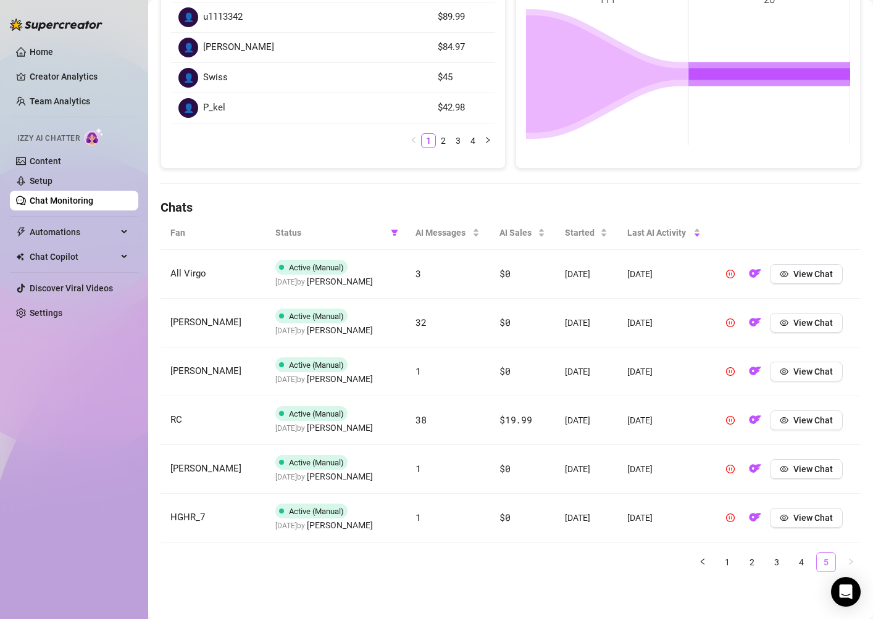
scroll to position [244, 0]
click at [52, 178] on link "Setup" at bounding box center [41, 181] width 23 height 10
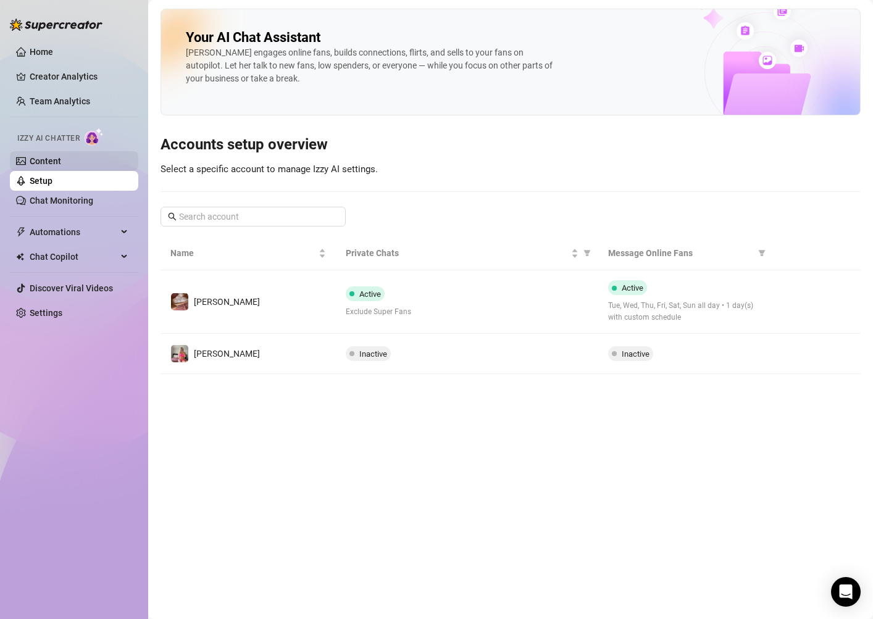
click at [59, 165] on link "Content" at bounding box center [45, 161] width 31 height 10
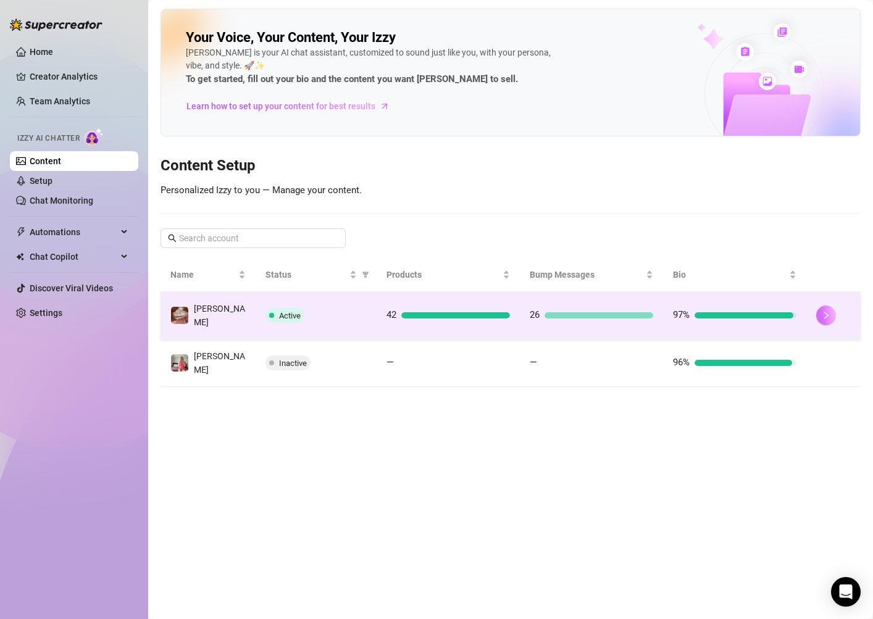
click at [823, 314] on icon "right" at bounding box center [826, 315] width 9 height 9
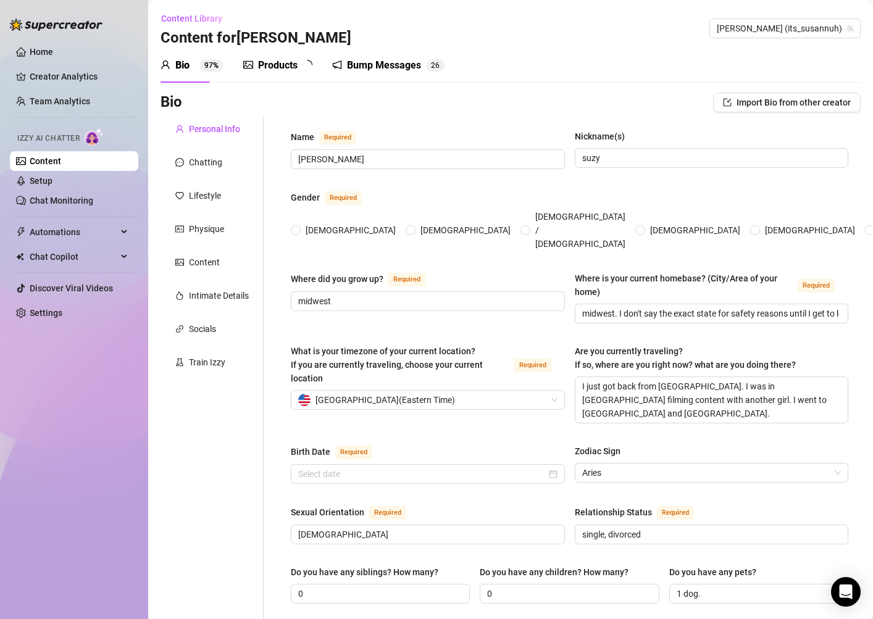
radio input "true"
type input "[DATE]"
click at [293, 75] on div "Products 4 2" at bounding box center [282, 65] width 78 height 35
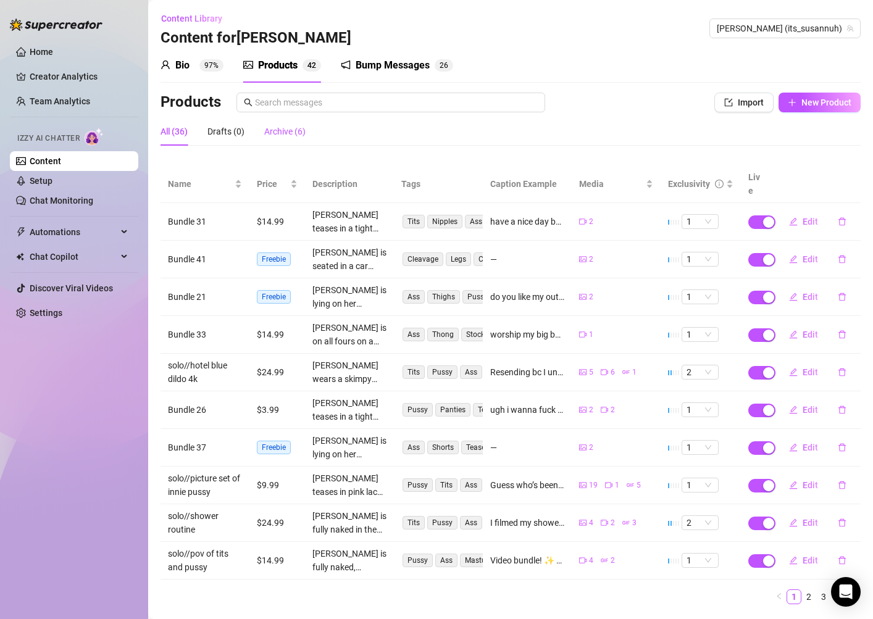
click at [281, 125] on div "Archive (6)" at bounding box center [284, 132] width 41 height 14
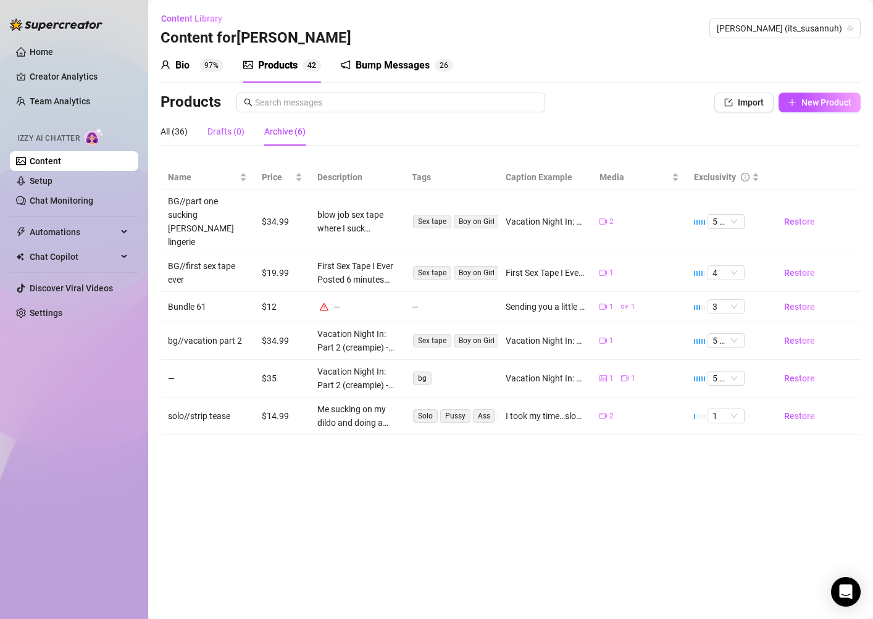
click at [225, 133] on div "Drafts (0)" at bounding box center [226, 132] width 37 height 14
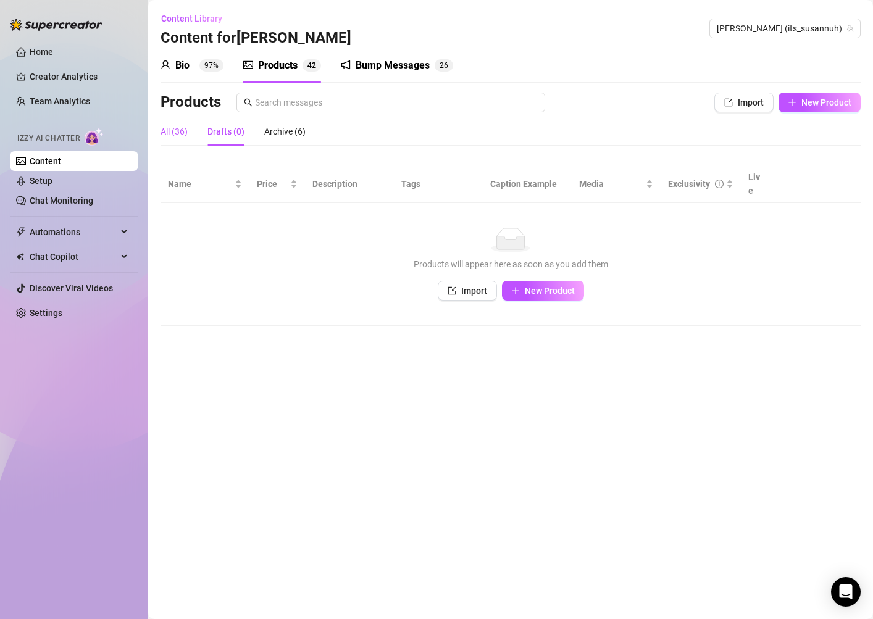
click at [178, 136] on div "All (36)" at bounding box center [174, 132] width 27 height 14
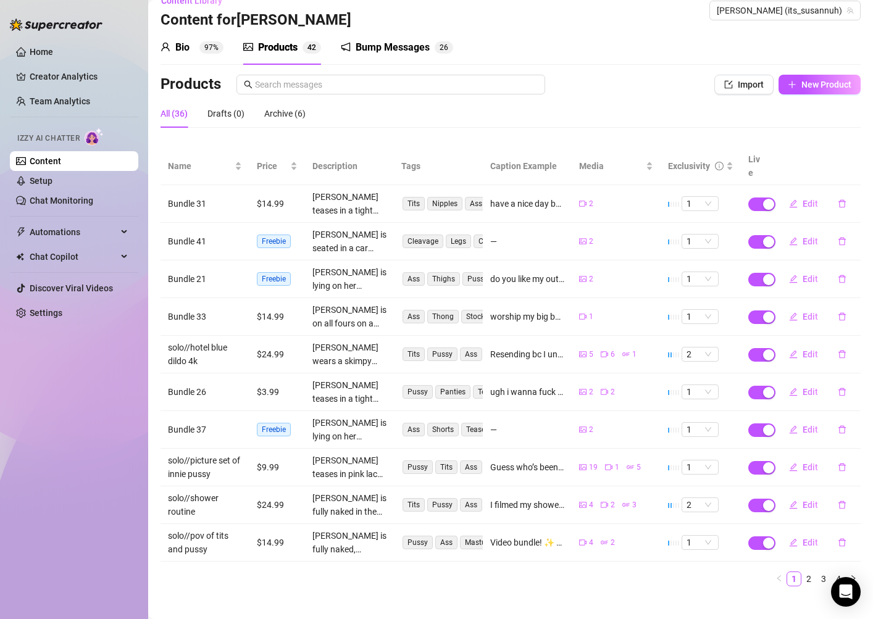
scroll to position [19, 0]
click at [810, 572] on link "2" at bounding box center [809, 579] width 14 height 14
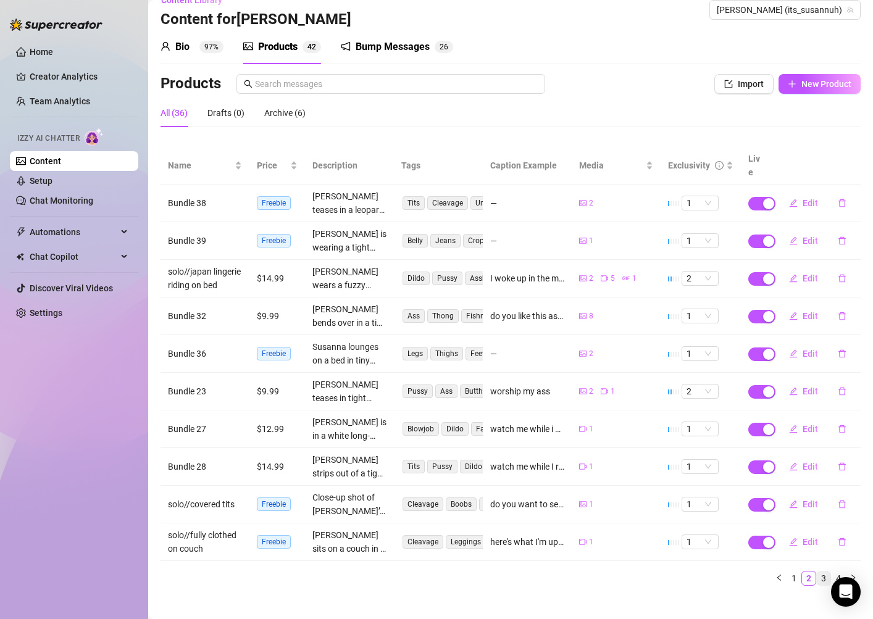
click at [824, 572] on link "3" at bounding box center [824, 579] width 14 height 14
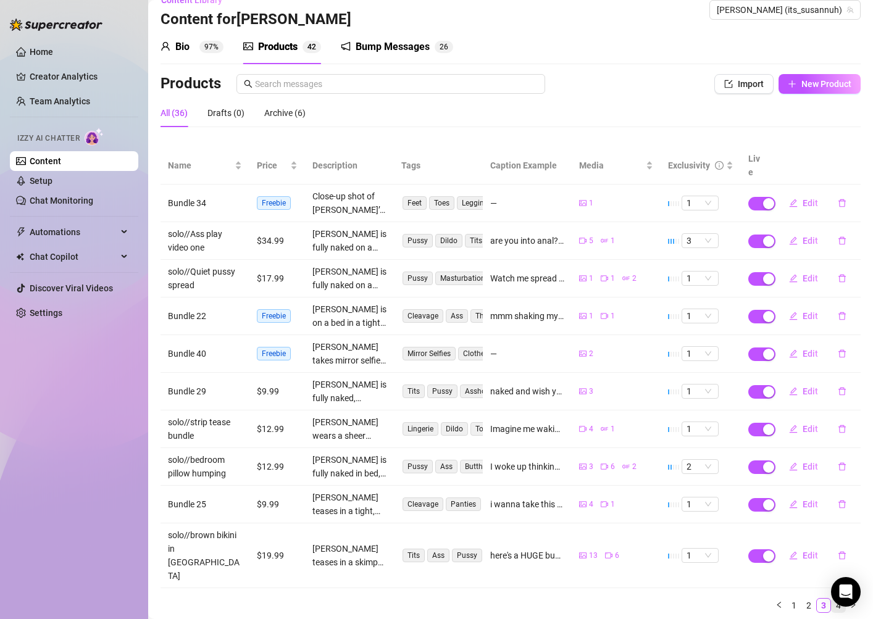
click at [838, 599] on link "4" at bounding box center [839, 606] width 14 height 14
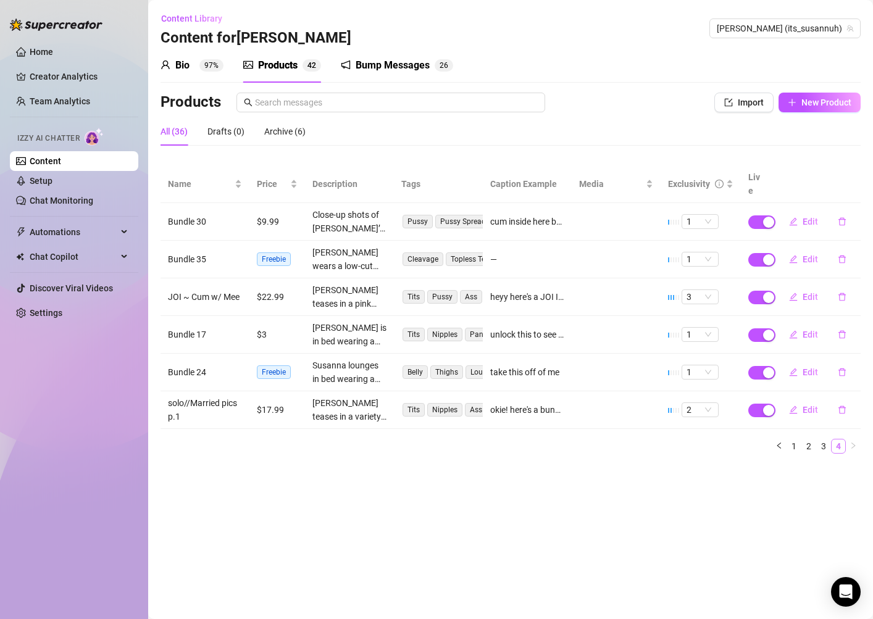
scroll to position [0, 0]
click at [803, 288] on button "Edit" at bounding box center [803, 297] width 49 height 20
type textarea "heyy here's a JOI I think you'll like. 💕 okayy, even though the gif preview is …"
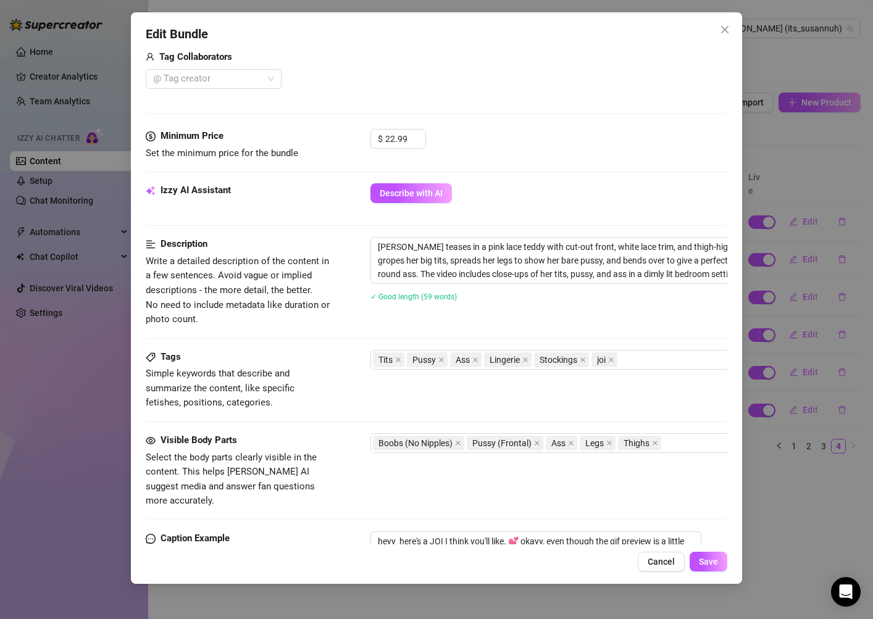
scroll to position [464, 0]
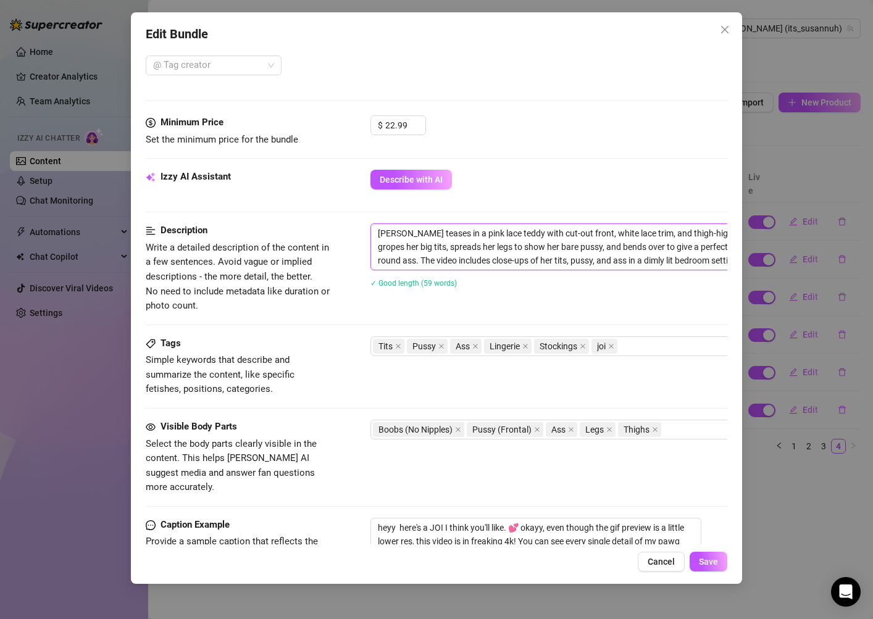
click at [447, 248] on textarea "[PERSON_NAME] teases in a pink lace teddy with cut-out front, white lace trim, …" at bounding box center [586, 247] width 431 height 46
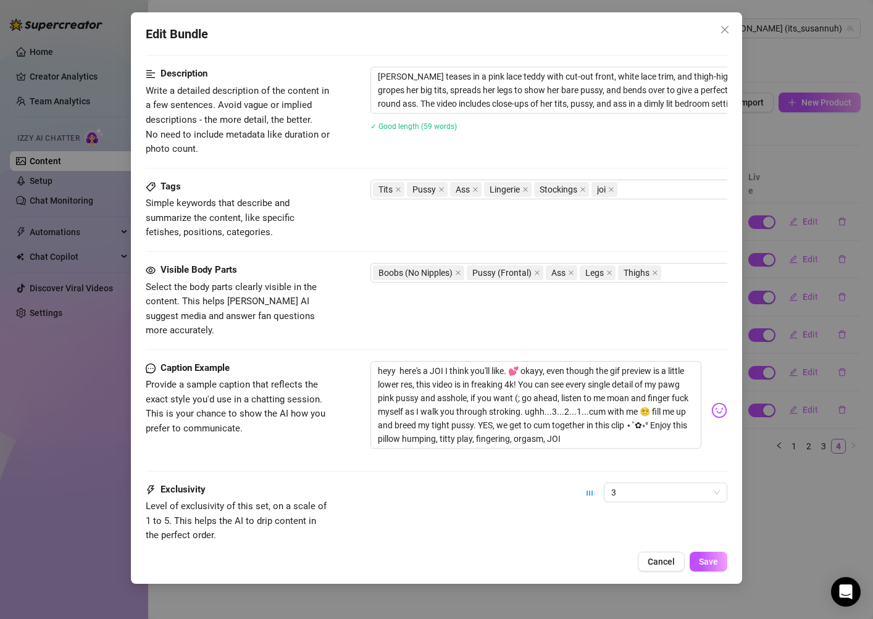
scroll to position [661, 0]
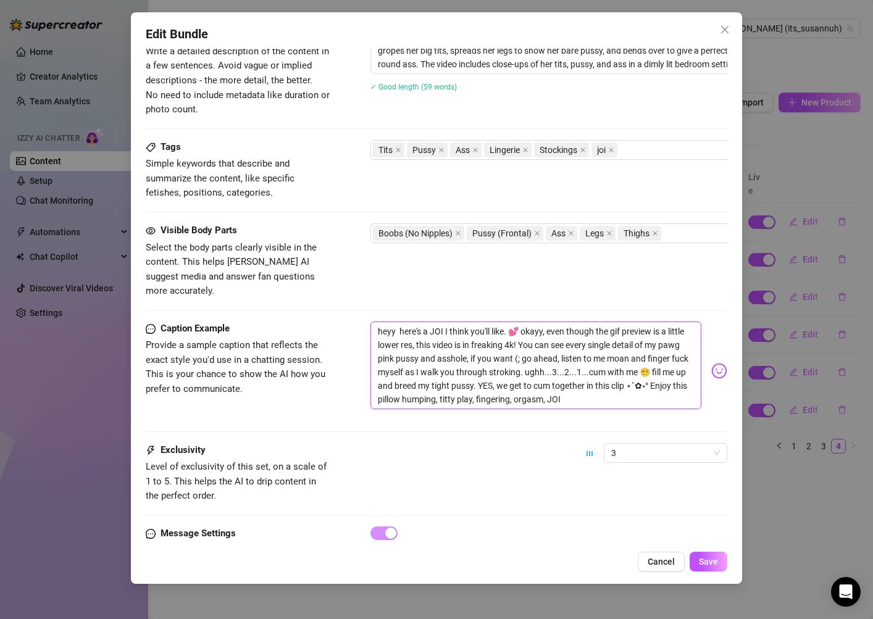
drag, startPoint x: 564, startPoint y: 390, endPoint x: 359, endPoint y: 293, distance: 226.2
click at [724, 28] on icon "close" at bounding box center [724, 29] width 7 height 7
